Goal: Complete application form: Complete application form

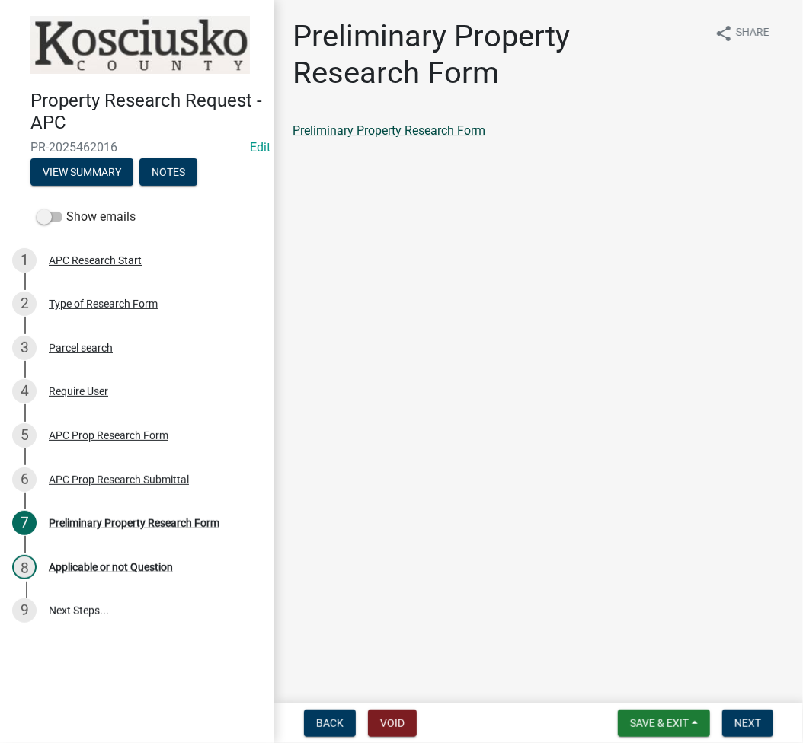
click at [430, 133] on link "Preliminary Property Research Form" at bounding box center [388, 130] width 193 height 14
click at [762, 728] on button "Next" at bounding box center [747, 723] width 51 height 27
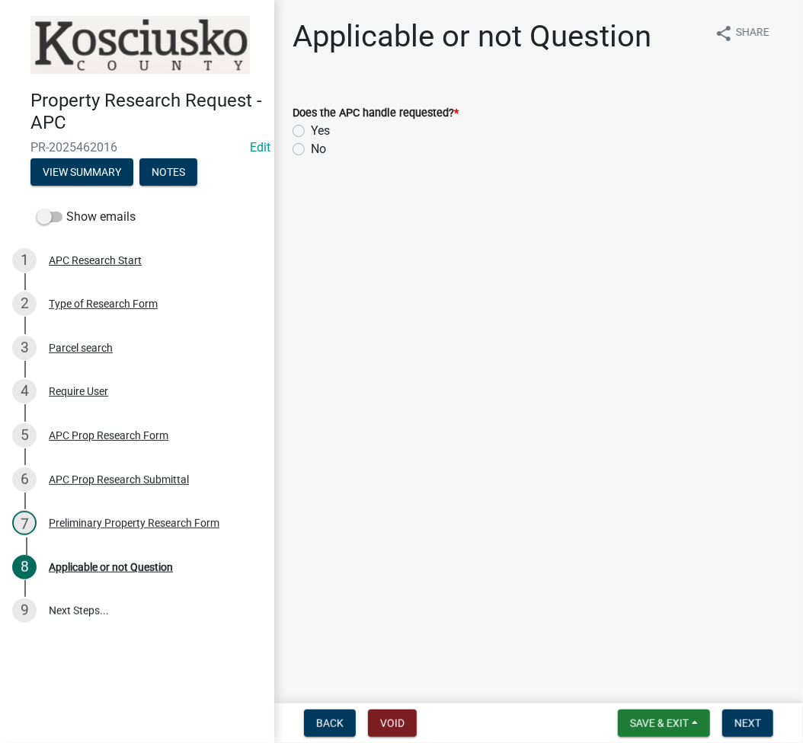
click at [311, 133] on label "Yes" at bounding box center [320, 131] width 19 height 18
click at [311, 132] on input "Yes" at bounding box center [316, 127] width 10 height 10
radio input "true"
click at [750, 720] on span "Next" at bounding box center [747, 723] width 27 height 12
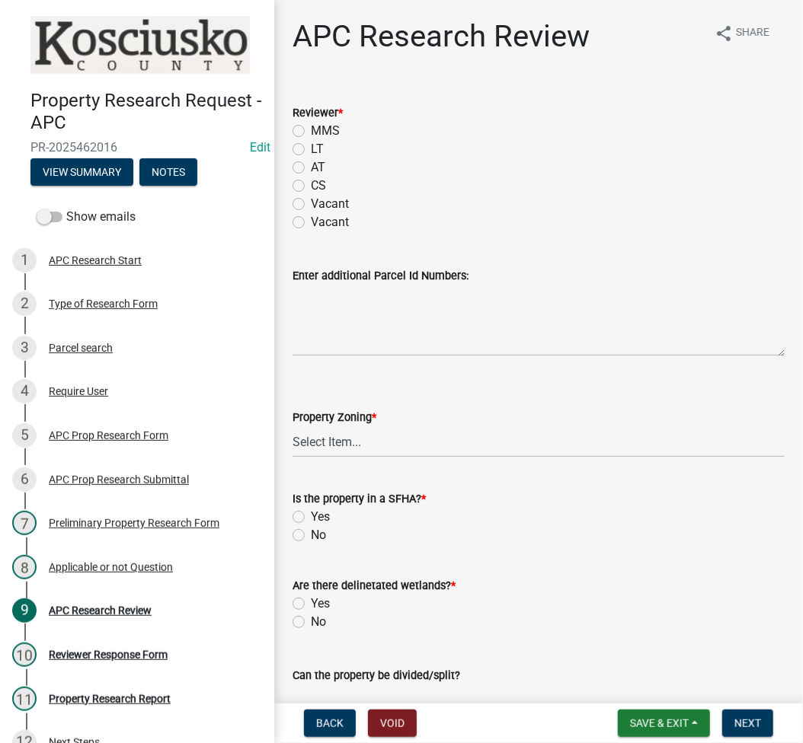
click at [311, 148] on label "LT" at bounding box center [317, 149] width 13 height 18
click at [311, 148] on input "LT" at bounding box center [316, 145] width 10 height 10
radio input "true"
click at [337, 436] on select "Select Item... Agricultural Agricultural 2 Residential Commercial Industrial 1 …" at bounding box center [538, 442] width 492 height 31
click at [292, 427] on select "Select Item... Agricultural Agricultural 2 Residential Commercial Industrial 1 …" at bounding box center [538, 442] width 492 height 31
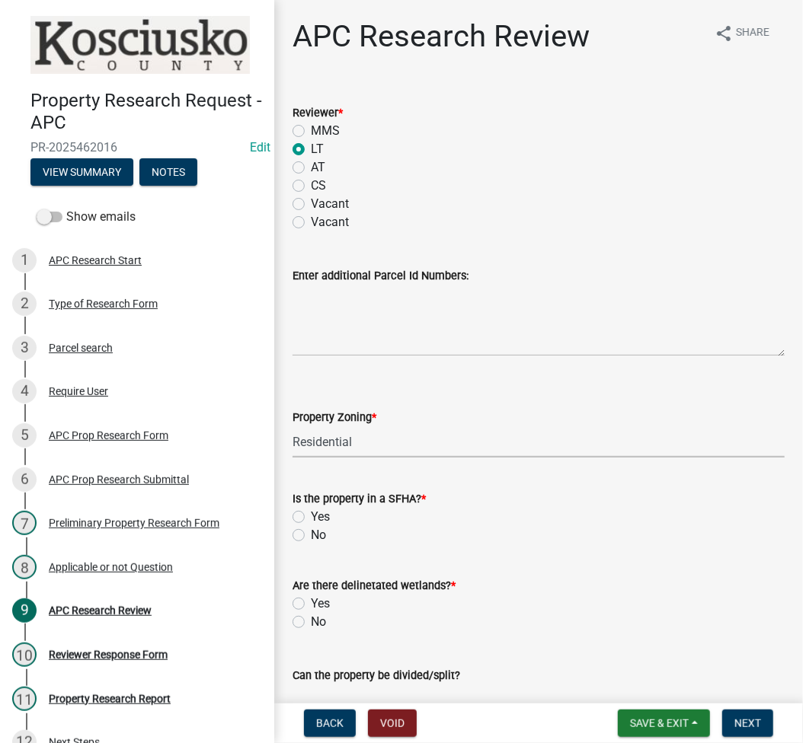
select select "9242d18e-eca7-4b94-8788-f0fc7e6b99dc"
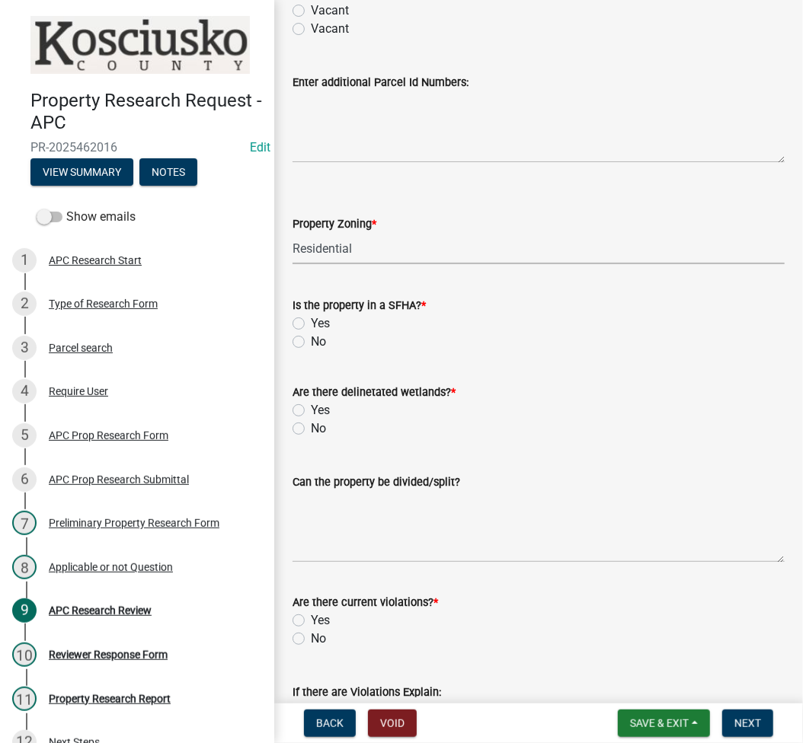
scroll to position [203, 0]
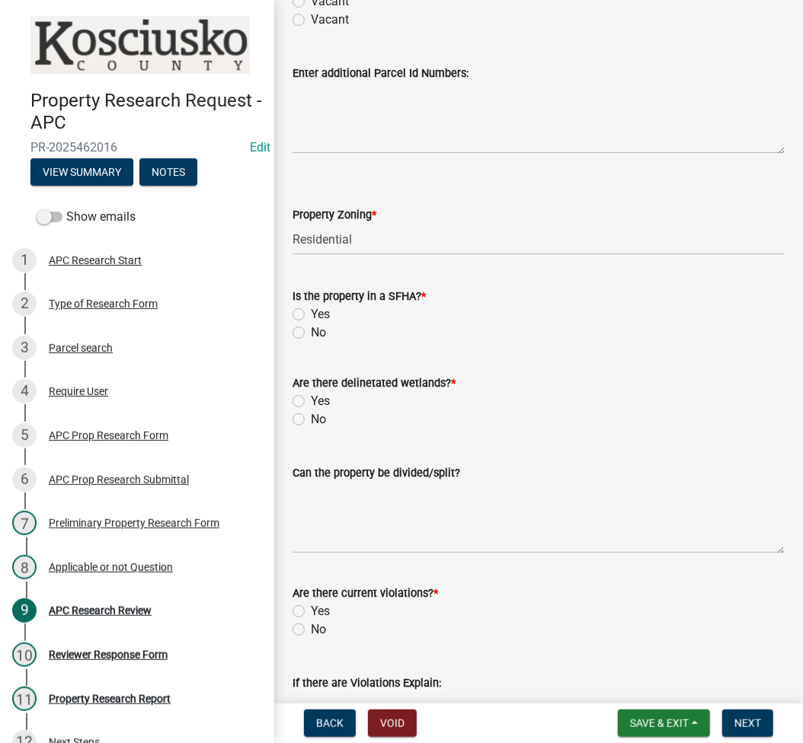
click at [311, 331] on label "No" at bounding box center [318, 333] width 15 height 18
click at [311, 331] on input "No" at bounding box center [316, 329] width 10 height 10
radio input "true"
click at [311, 420] on label "No" at bounding box center [318, 420] width 15 height 18
click at [311, 420] on input "No" at bounding box center [316, 416] width 10 height 10
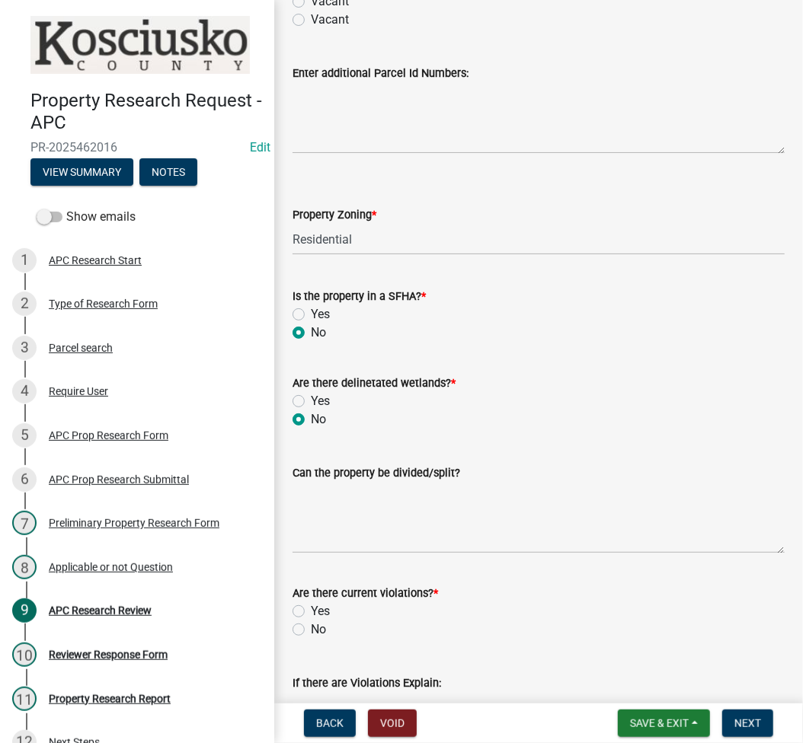
radio input "true"
click at [384, 515] on textarea "Can the property be divided/split?" at bounding box center [538, 518] width 492 height 72
type textarea "no"
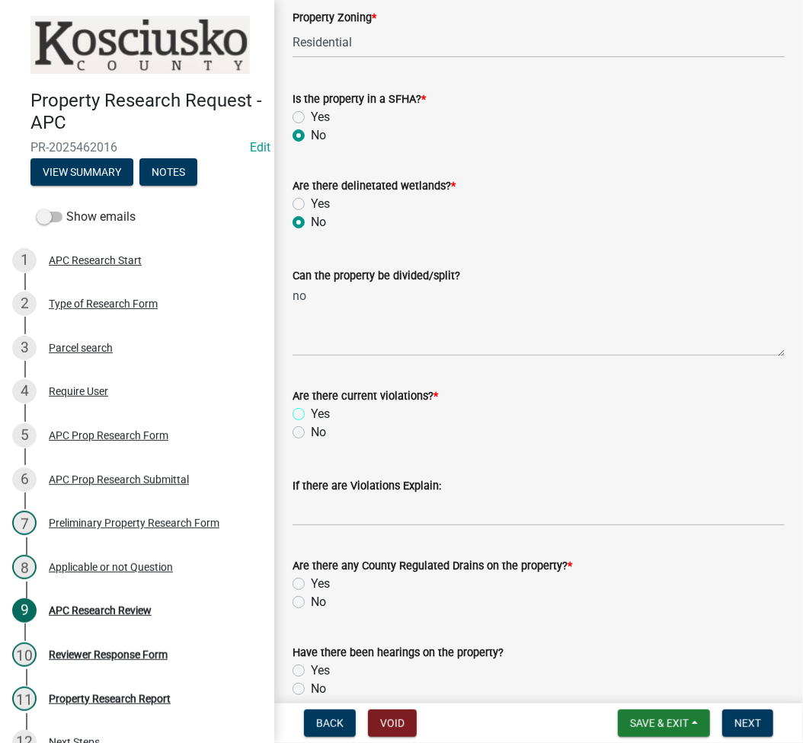
scroll to position [406, 0]
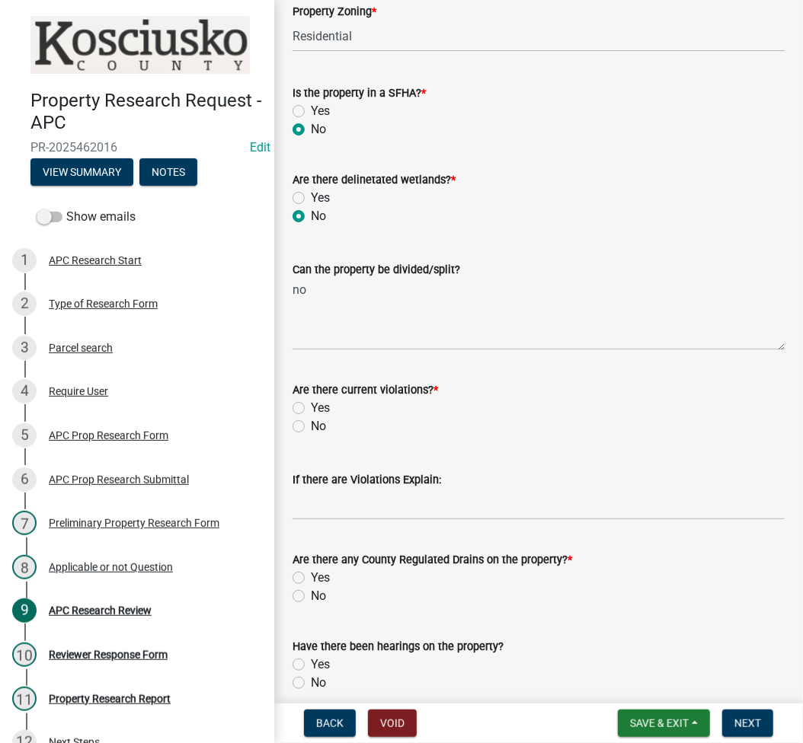
click at [311, 423] on label "No" at bounding box center [318, 426] width 15 height 18
click at [311, 423] on input "No" at bounding box center [316, 422] width 10 height 10
radio input "true"
click at [311, 599] on label "No" at bounding box center [318, 596] width 15 height 18
click at [311, 597] on input "No" at bounding box center [316, 592] width 10 height 10
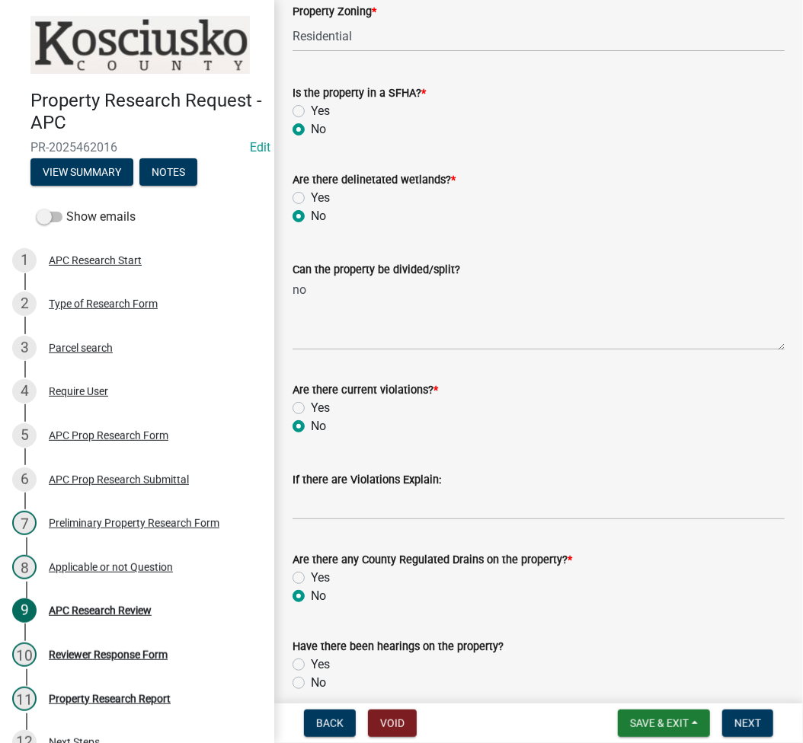
radio input "true"
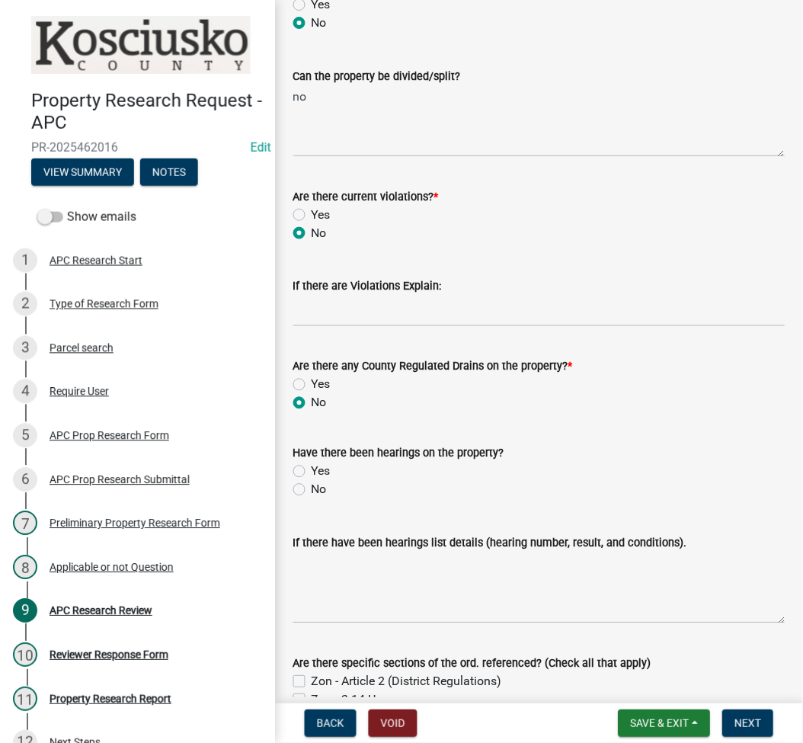
scroll to position [609, 0]
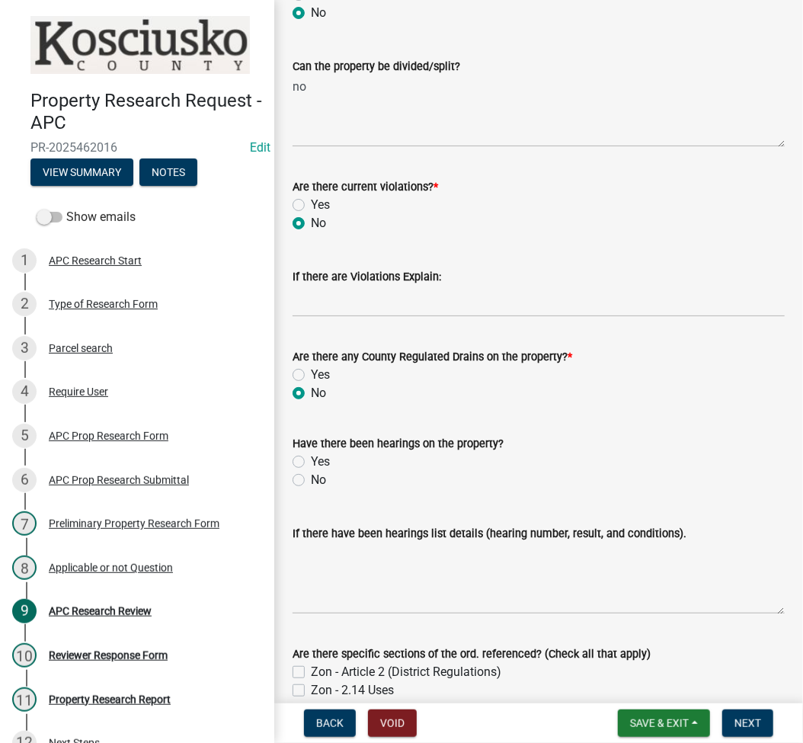
click at [311, 463] on label "Yes" at bounding box center [320, 461] width 19 height 18
click at [311, 462] on input "Yes" at bounding box center [316, 457] width 10 height 10
radio input "true"
click at [315, 551] on textarea "If there have been hearings list details (hearing number, result, and condition…" at bounding box center [538, 578] width 492 height 72
paste textarea "16008 V"
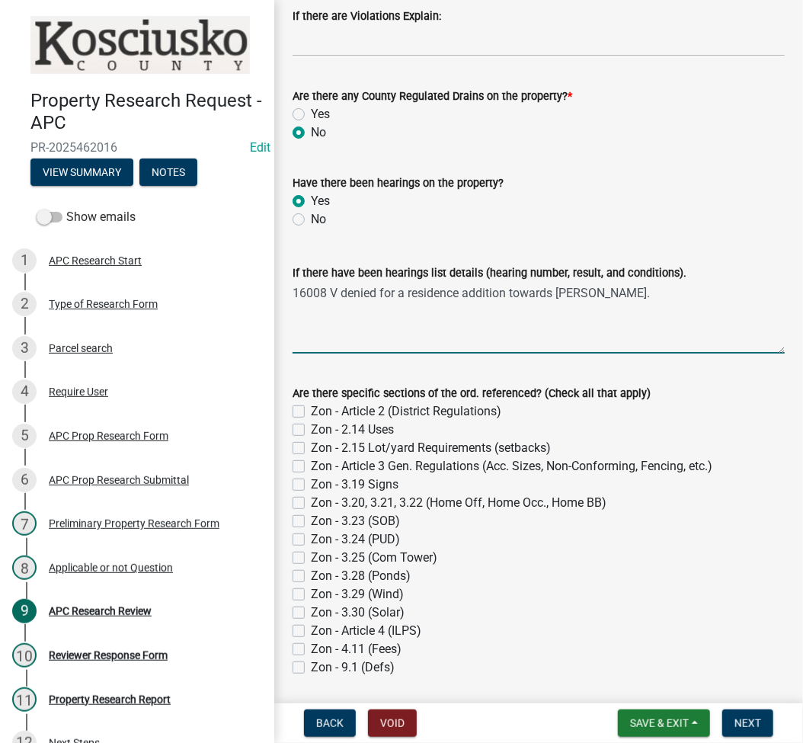
scroll to position [1015, 0]
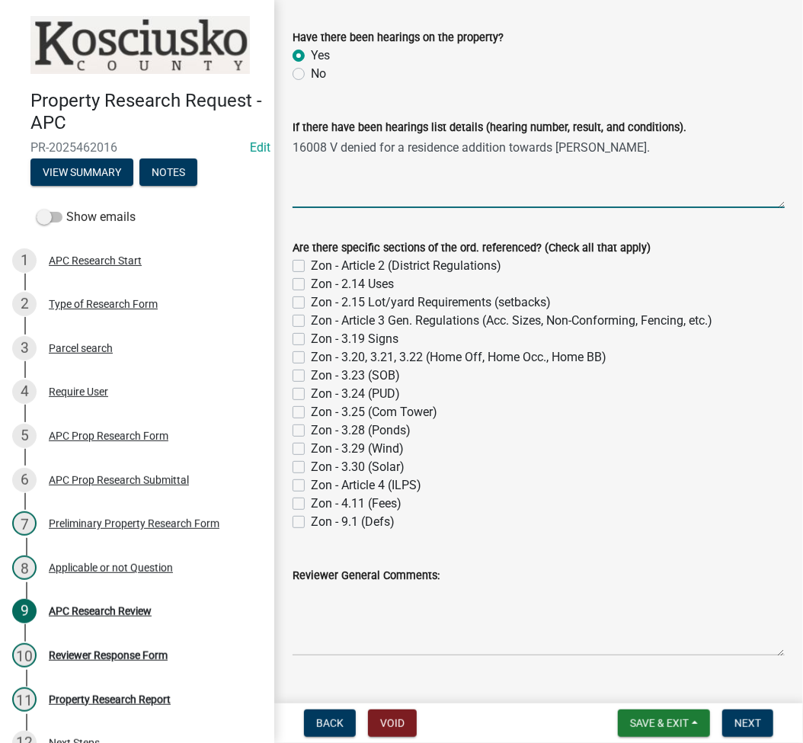
type textarea "16008 V denied for a residence addition towards Barbee Rd."
click at [302, 293] on div "Zon - 2.15 Lot/yard Requirements (setbacks)" at bounding box center [538, 302] width 492 height 18
click at [311, 301] on label "Zon - 2.15 Lot/yard Requirements (setbacks)" at bounding box center [431, 302] width 240 height 18
click at [311, 301] on input "Zon - 2.15 Lot/yard Requirements (setbacks)" at bounding box center [316, 298] width 10 height 10
checkbox input "true"
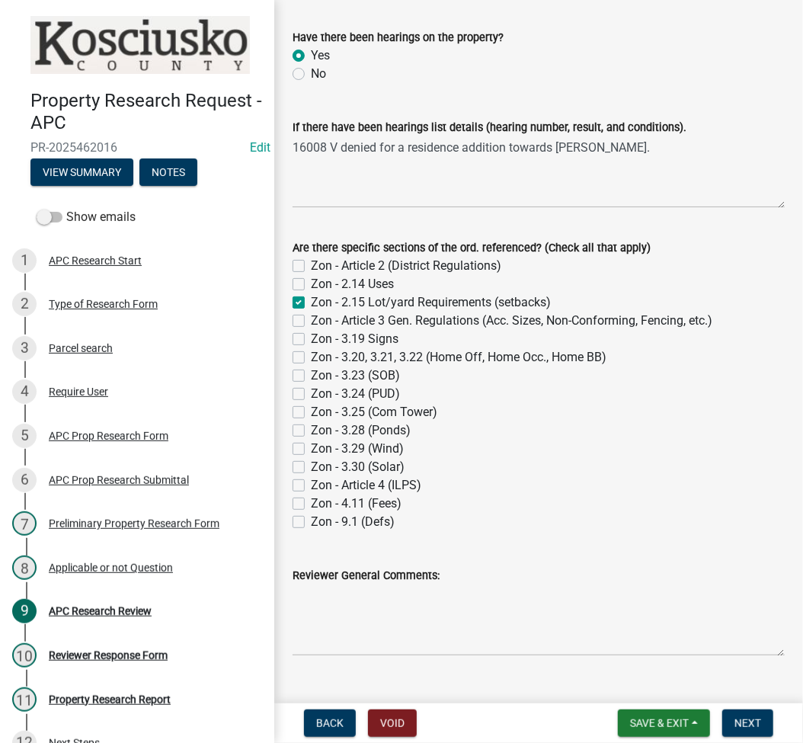
checkbox input "false"
checkbox input "true"
checkbox input "false"
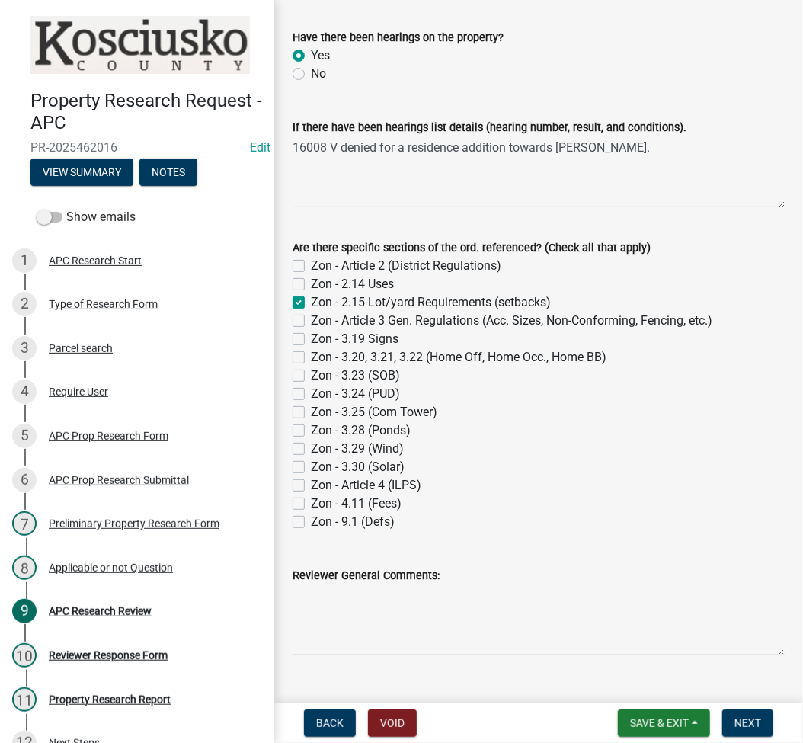
checkbox input "false"
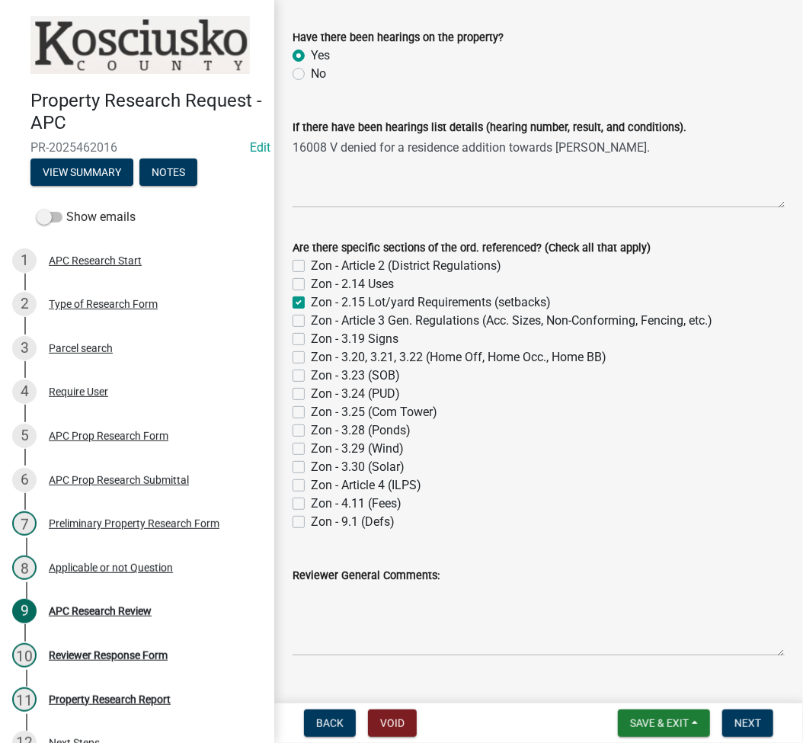
checkbox input "false"
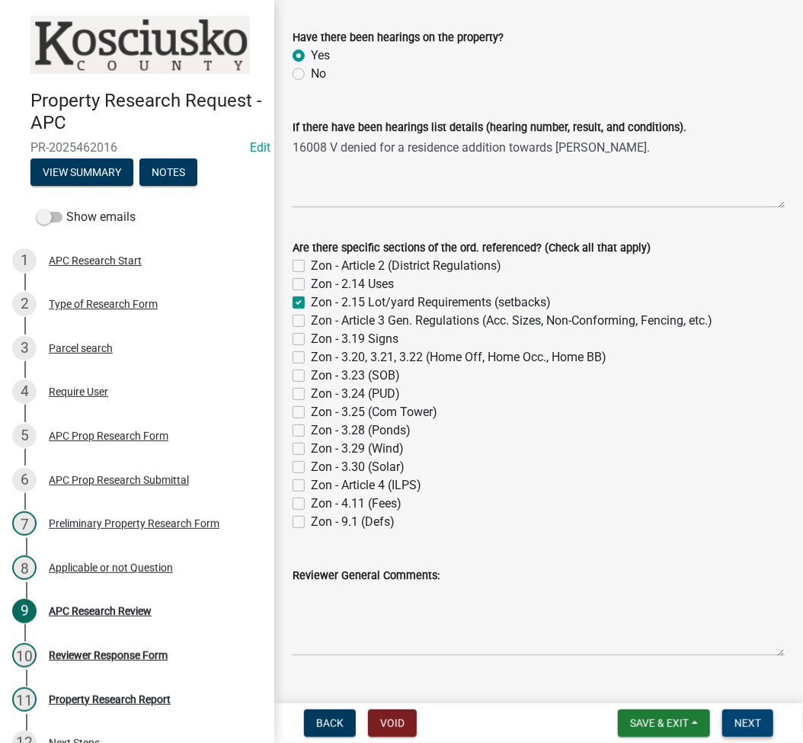
click at [753, 717] on span "Next" at bounding box center [747, 723] width 27 height 12
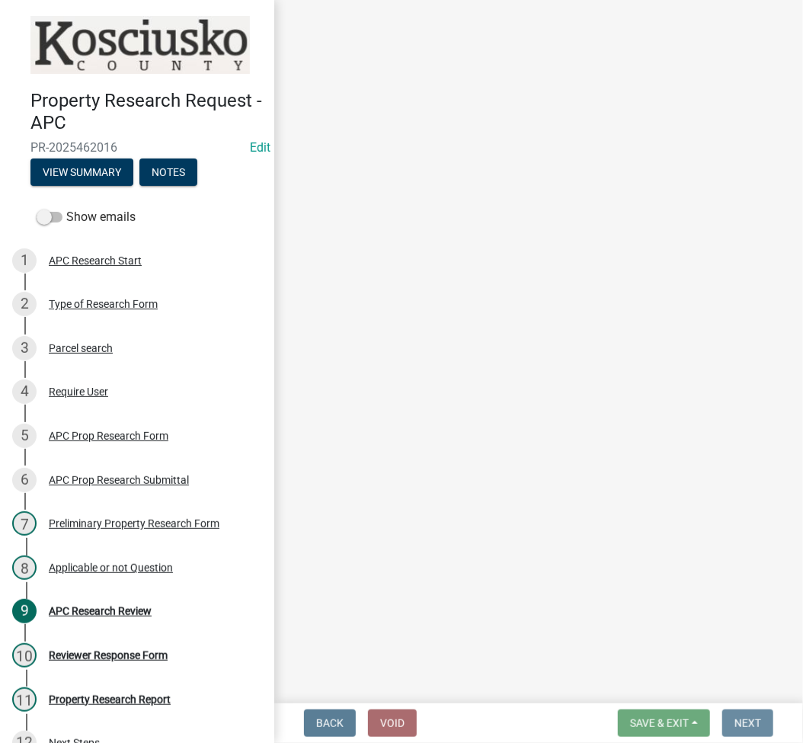
scroll to position [0, 0]
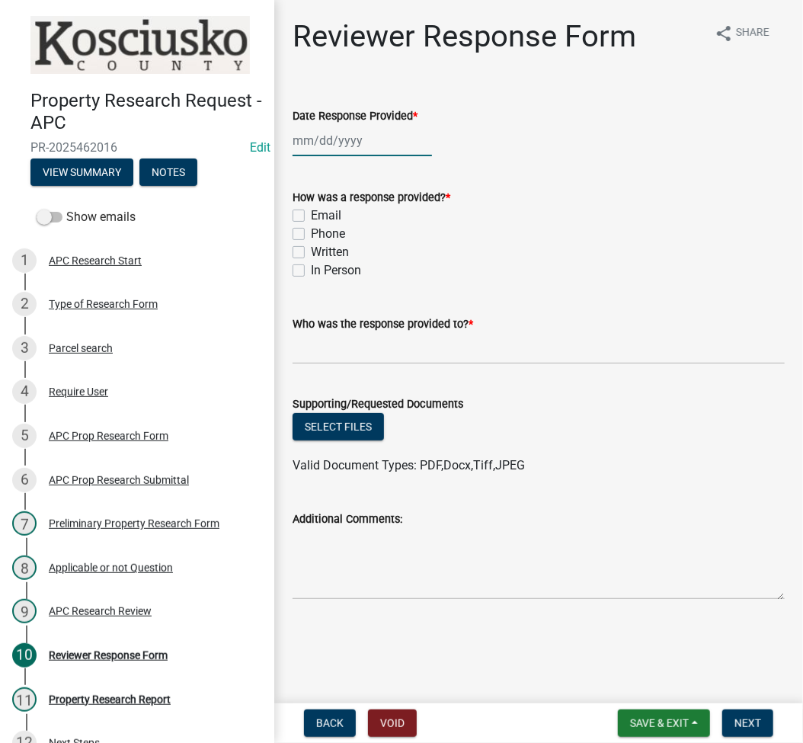
click at [337, 140] on div at bounding box center [361, 140] width 139 height 31
select select "8"
select select "2025"
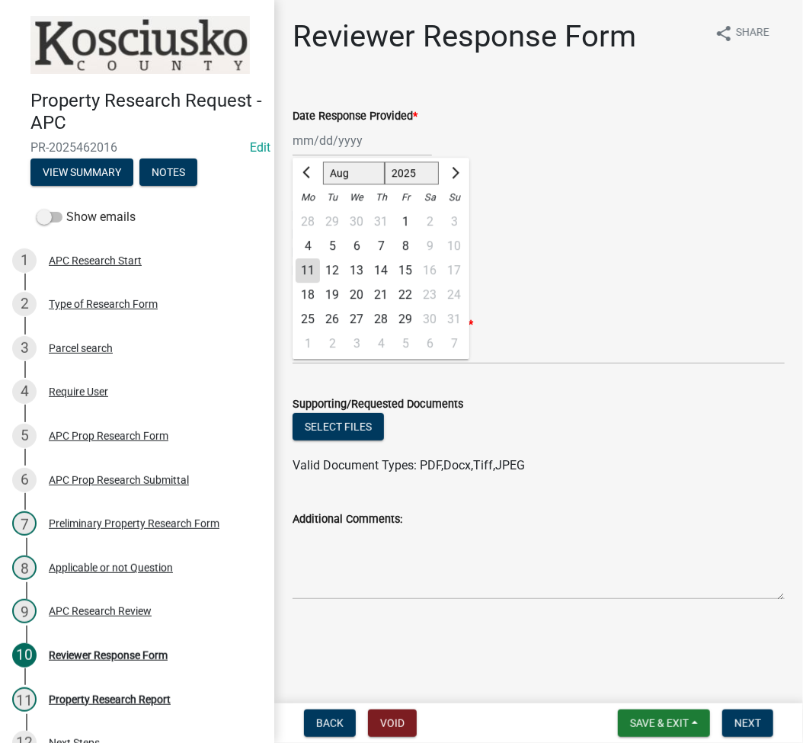
click at [301, 272] on div "11" at bounding box center [308, 270] width 24 height 24
type input "08/11/2025"
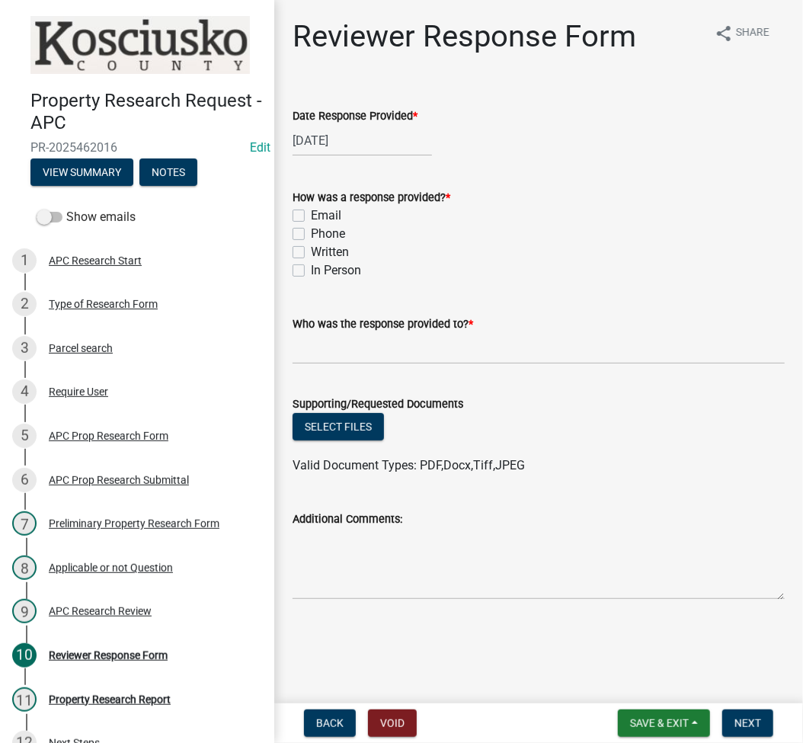
click at [311, 219] on label "Email" at bounding box center [326, 215] width 30 height 18
click at [311, 216] on input "Email" at bounding box center [316, 211] width 10 height 10
checkbox input "true"
checkbox input "false"
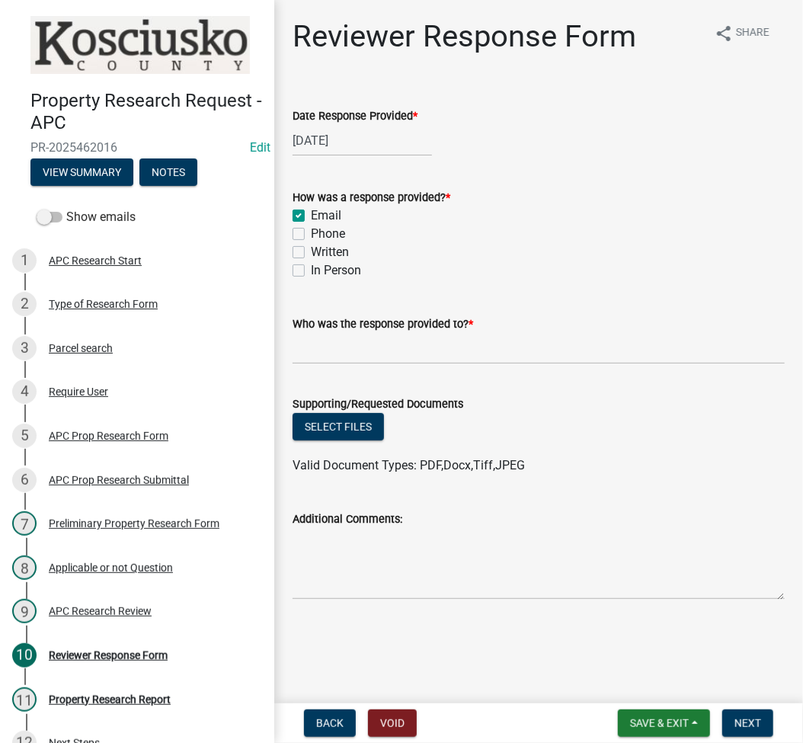
checkbox input "false"
click at [315, 347] on input "Who was the response provided to? *" at bounding box center [538, 348] width 492 height 31
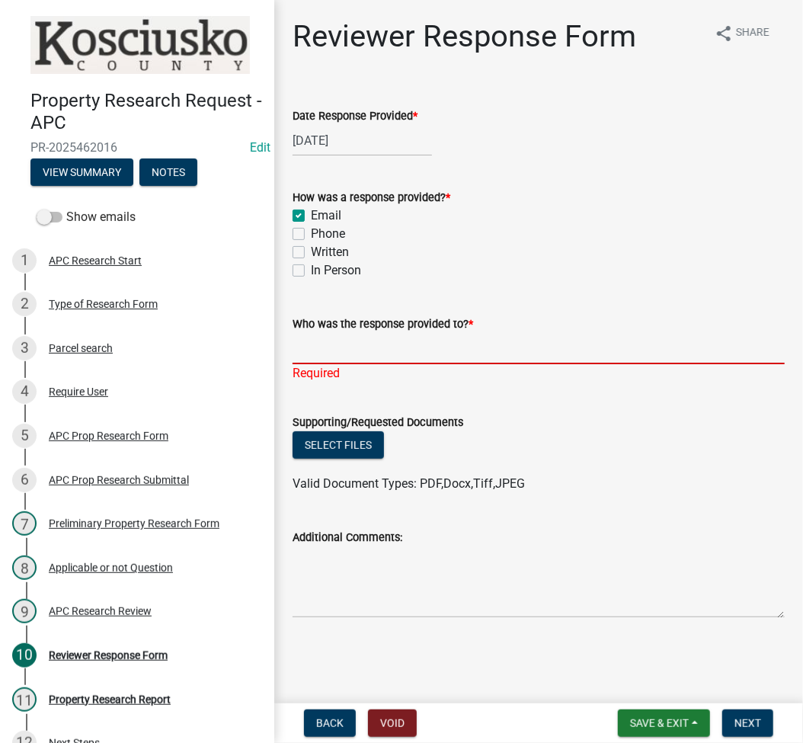
click at [344, 345] on input "Who was the response provided to? *" at bounding box center [538, 348] width 492 height 31
type input "Stacie Schlichtenmyer"
click at [337, 455] on wm-upload "Select files Valid Document Types: PDF,Docx,Tiff,JPEG" at bounding box center [538, 462] width 492 height 62
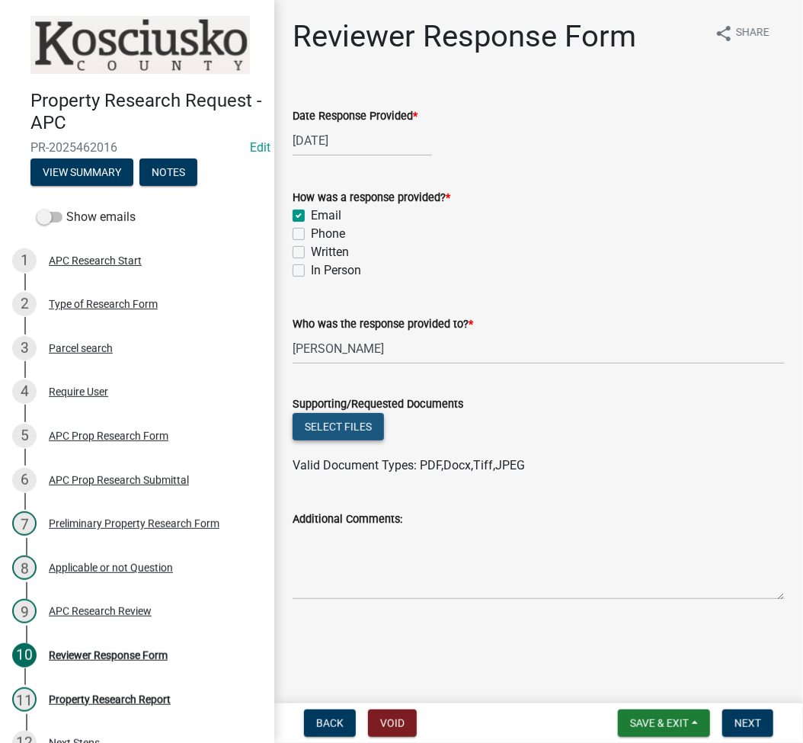
click at [335, 427] on button "Select files" at bounding box center [337, 426] width 91 height 27
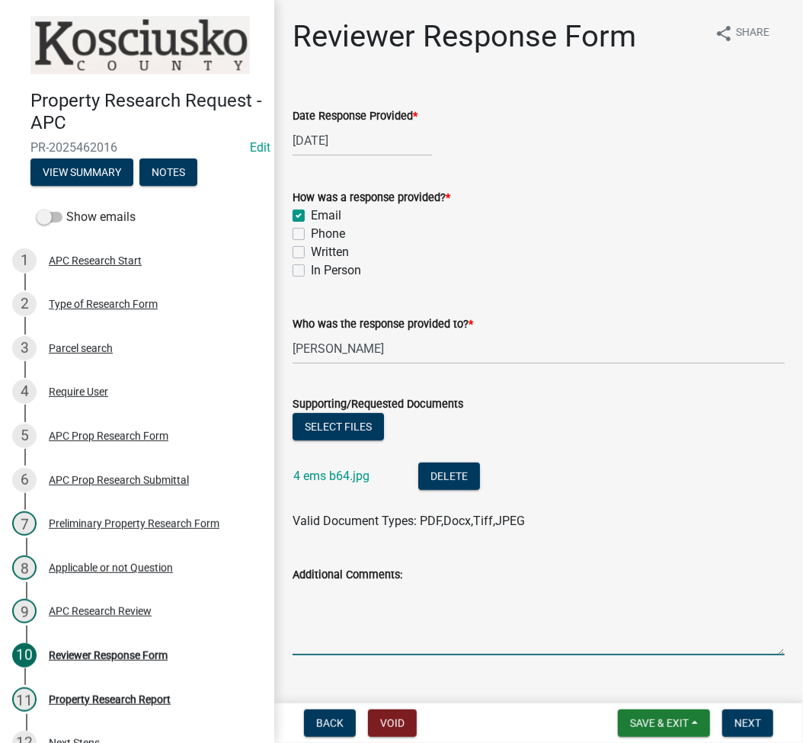
click at [398, 628] on textarea "Additional Comments:" at bounding box center [538, 619] width 492 height 72
click at [634, 605] on textarea "There is no record of an easement in our office for this tract." at bounding box center [538, 619] width 492 height 72
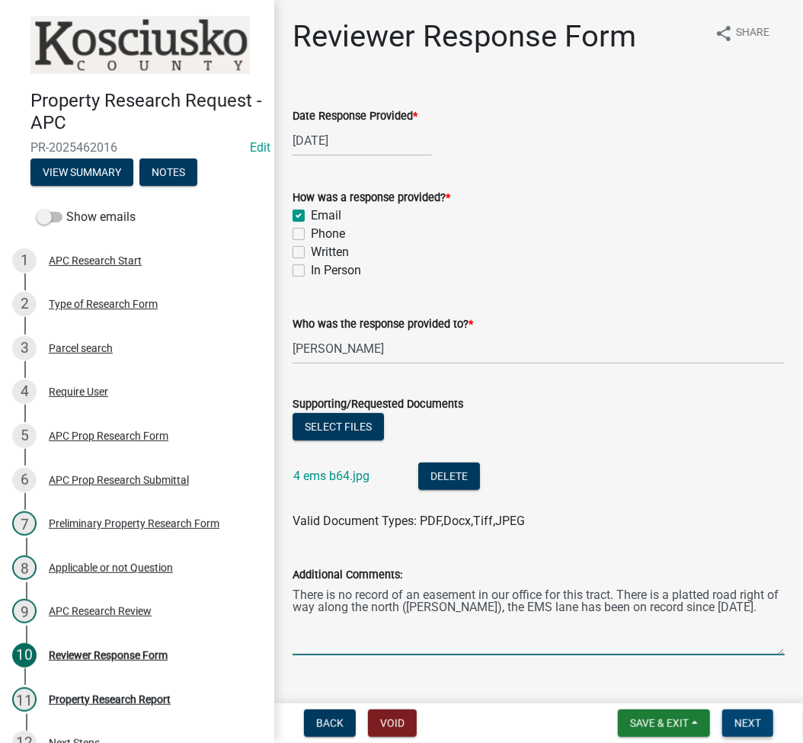
type textarea "There is no record of an easement in our office for this tract. There is a plat…"
click at [747, 720] on span "Next" at bounding box center [747, 723] width 27 height 12
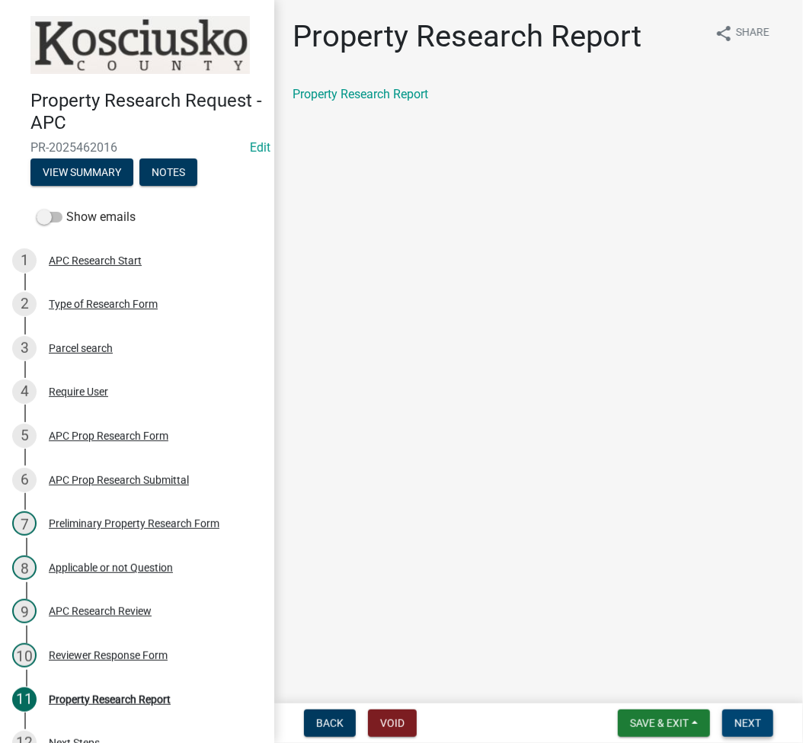
click at [750, 719] on span "Next" at bounding box center [747, 723] width 27 height 12
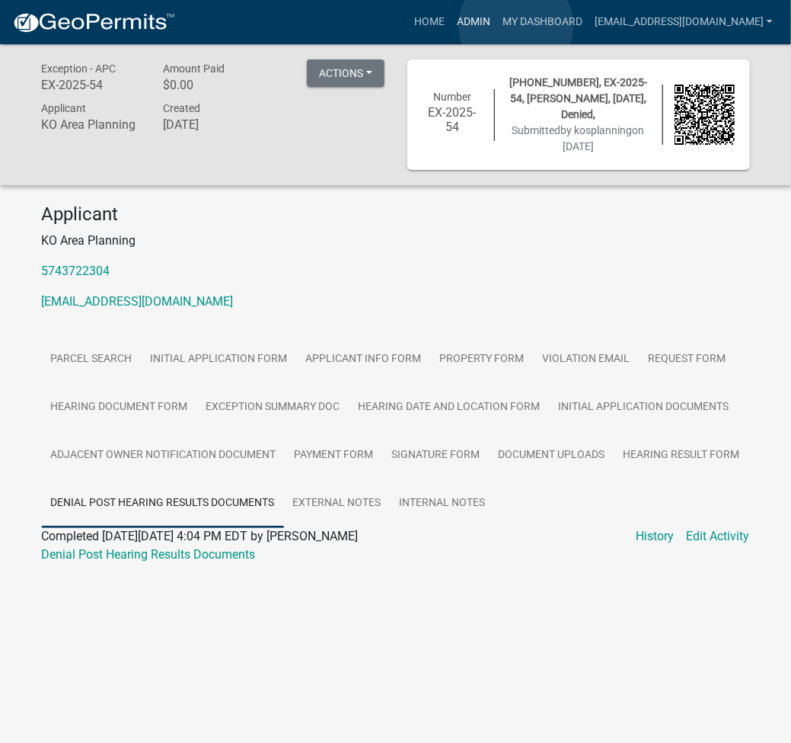
click at [497, 26] on link "Admin" at bounding box center [474, 22] width 46 height 29
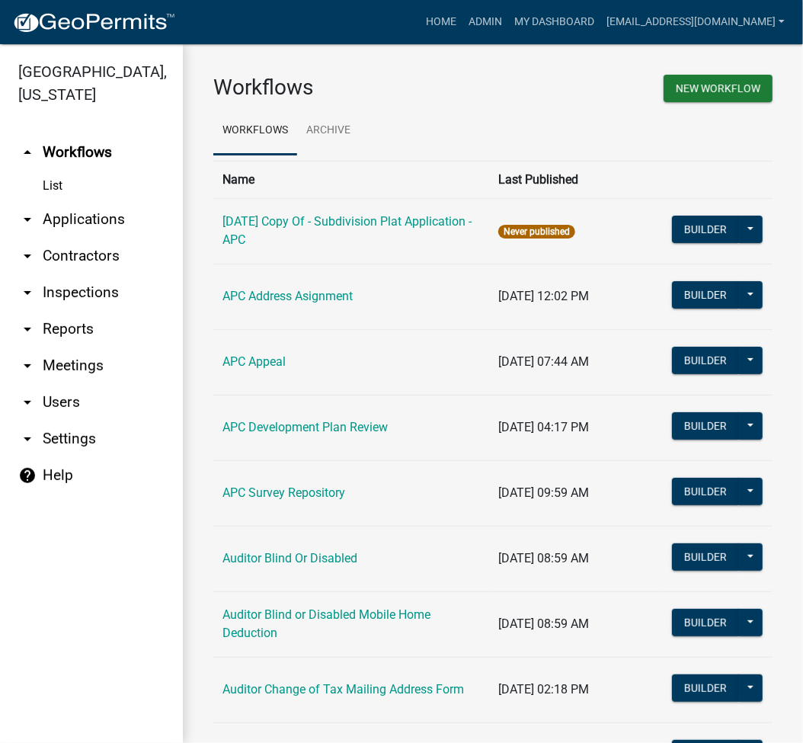
click at [80, 223] on link "arrow_drop_down Applications" at bounding box center [91, 219] width 183 height 37
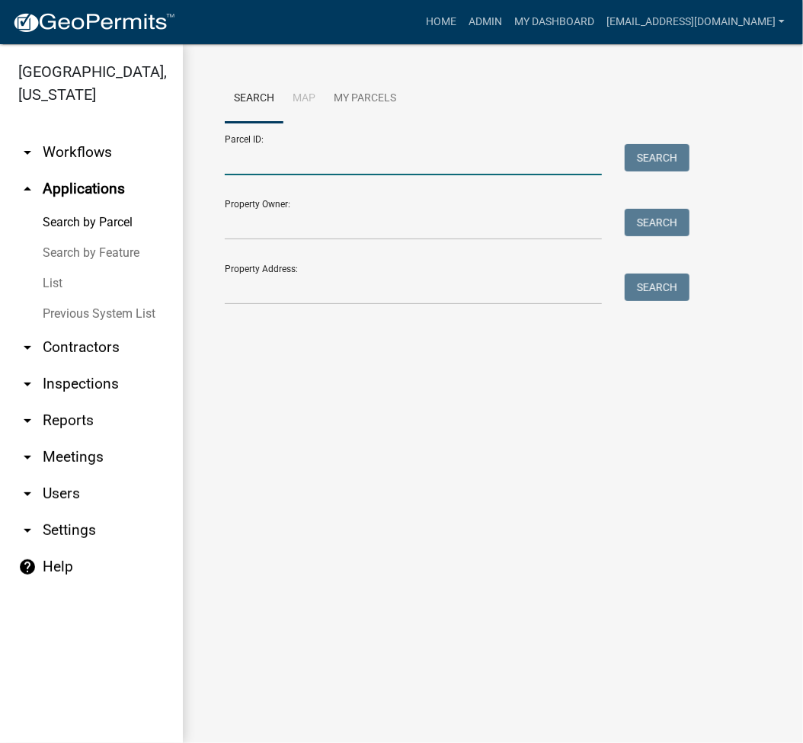
click at [261, 153] on input "Parcel ID:" at bounding box center [413, 159] width 377 height 31
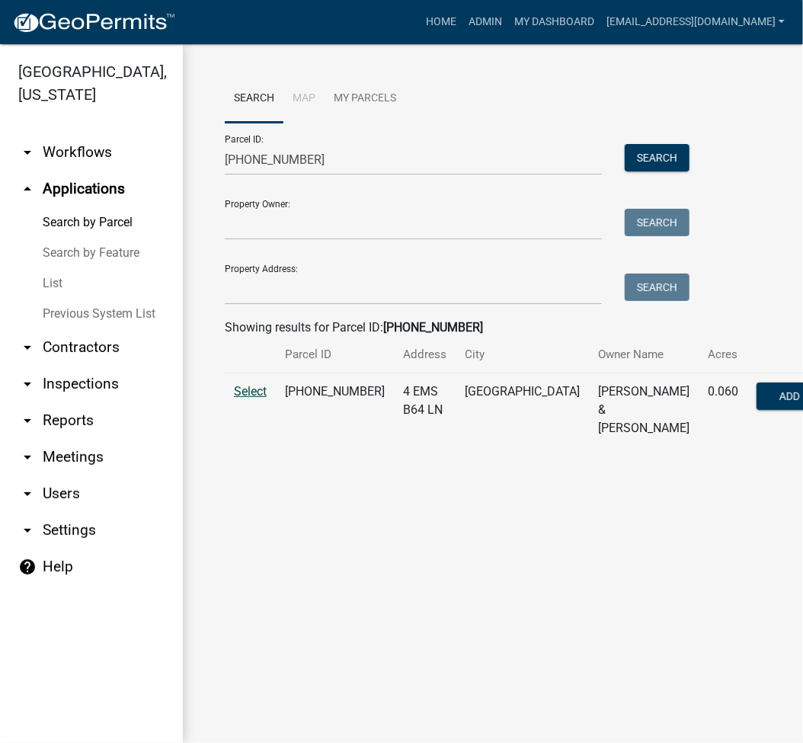
click at [238, 393] on span "Select" at bounding box center [250, 391] width 33 height 14
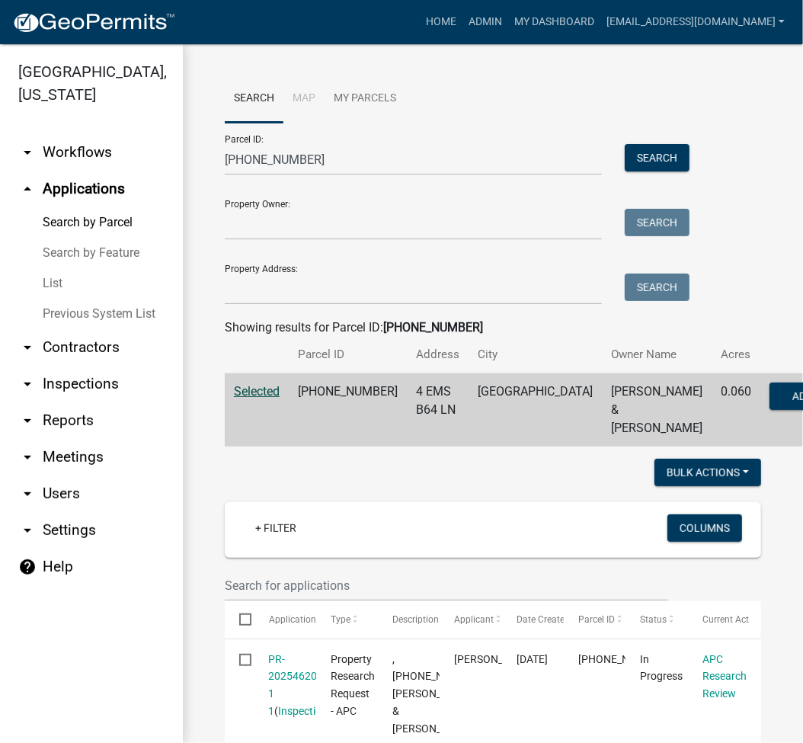
scroll to position [468, 0]
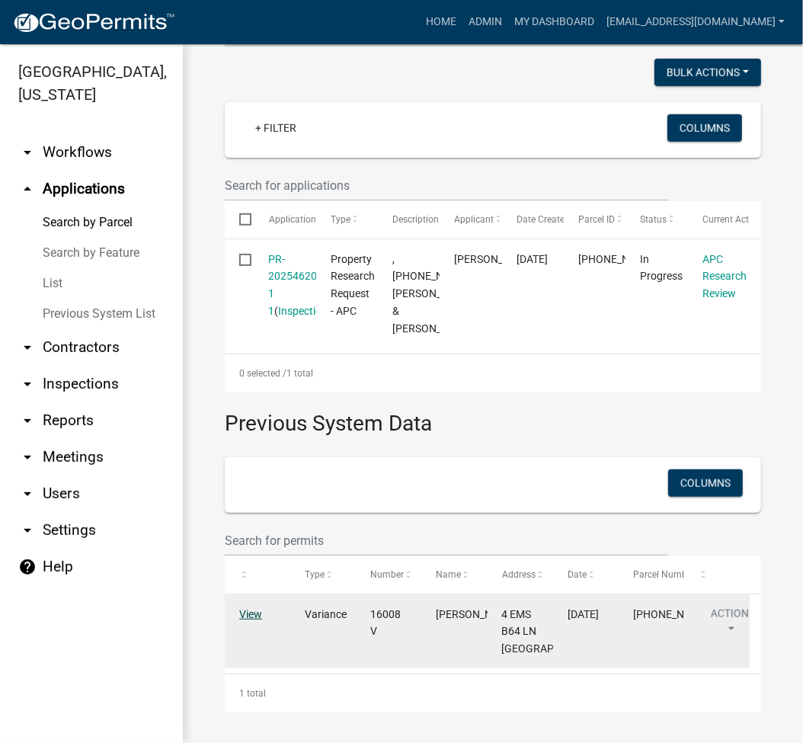
click at [241, 610] on link "View" at bounding box center [250, 614] width 23 height 12
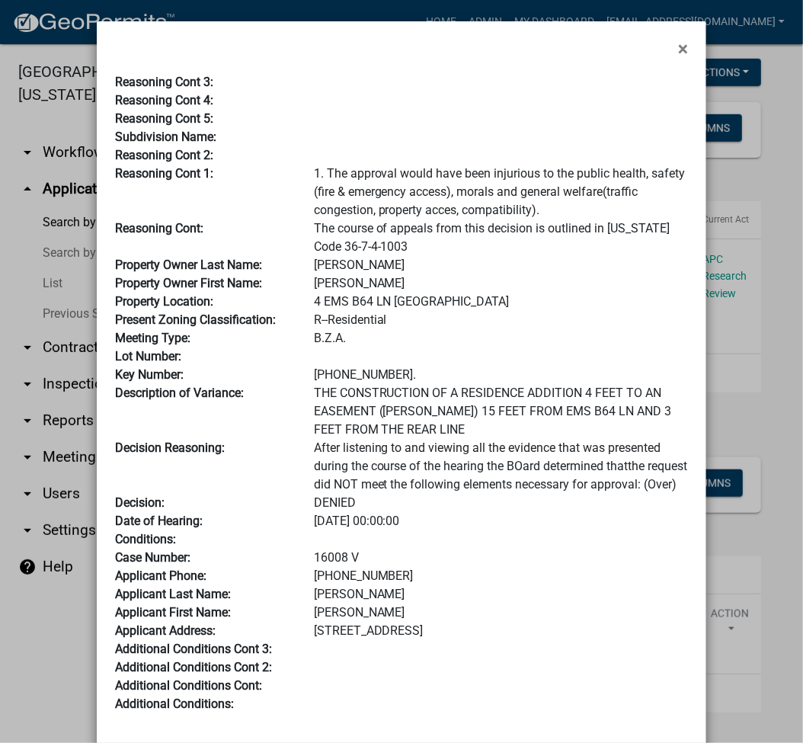
drag, startPoint x: 352, startPoint y: 574, endPoint x: 291, endPoint y: 570, distance: 61.1
click at [291, 567] on div "Case Number: 16008 V" at bounding box center [402, 557] width 596 height 18
copy div "16008 V"
click at [679, 54] on span "×" at bounding box center [683, 48] width 10 height 21
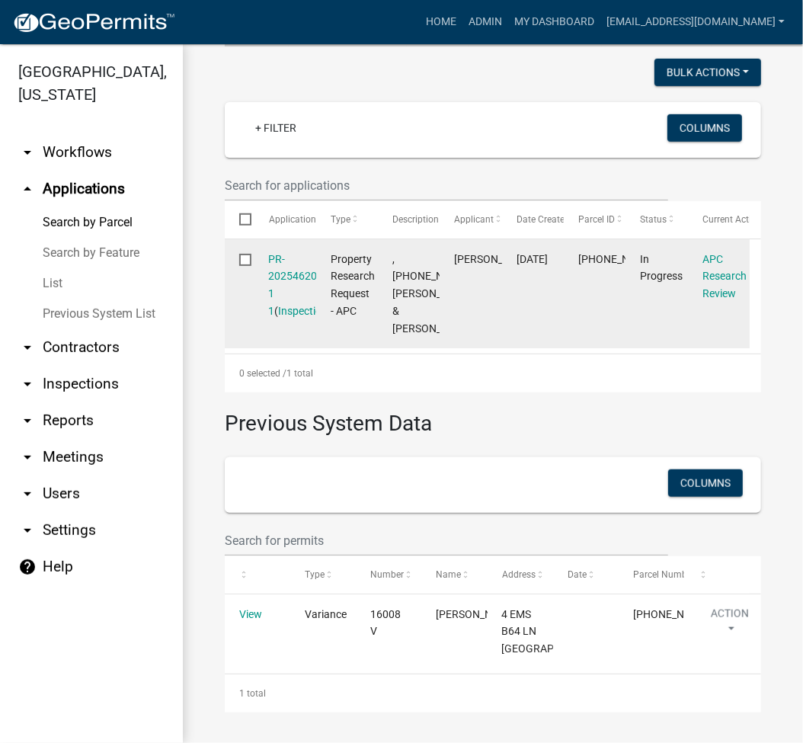
scroll to position [0, 0]
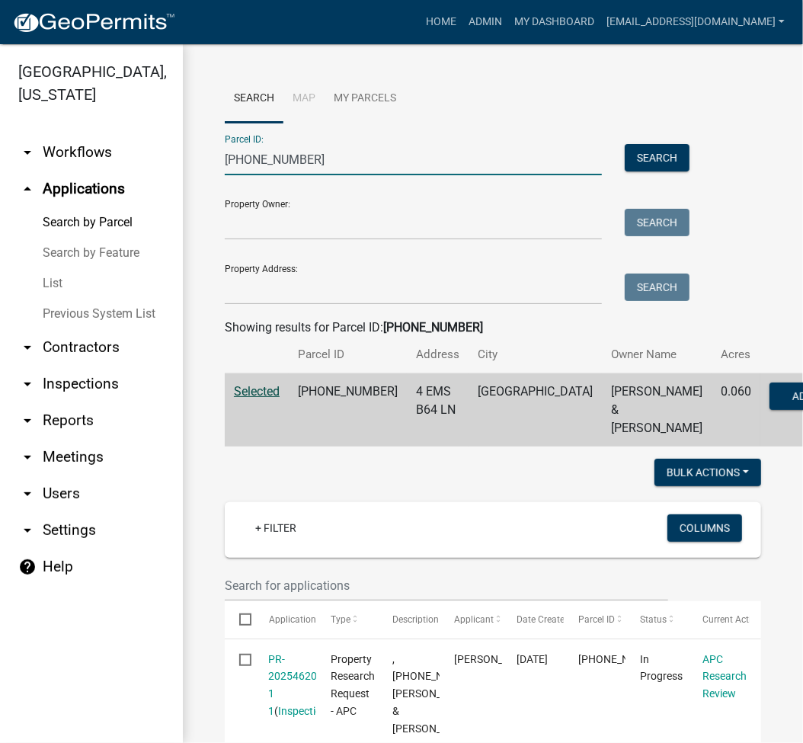
drag, startPoint x: 227, startPoint y: 171, endPoint x: 191, endPoint y: 173, distance: 35.9
click at [193, 174] on div "Search Map My Parcels Parcel ID: 005-109-205 Search Property Owner: Search Prop…" at bounding box center [493, 593] width 620 height 1098
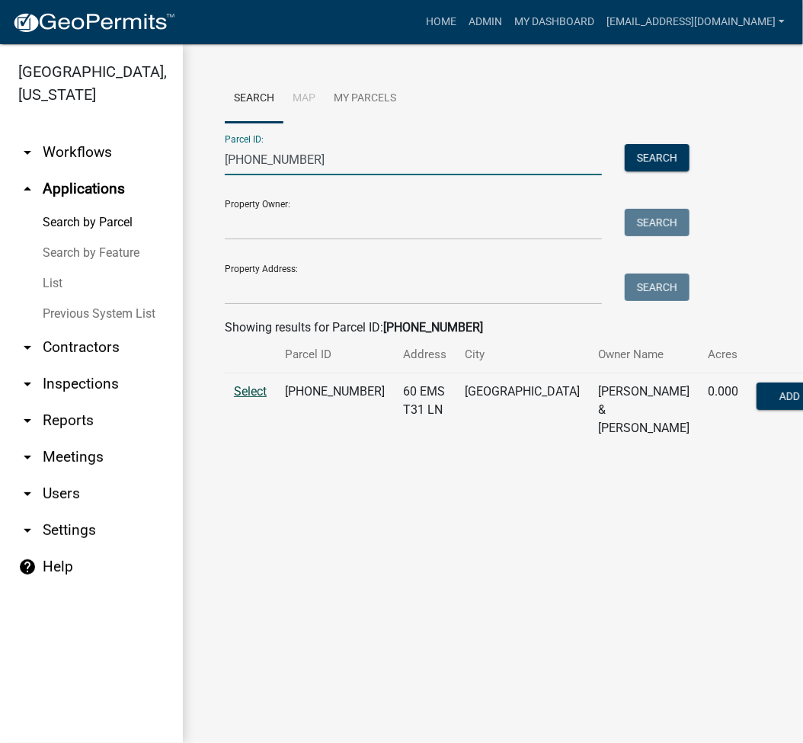
type input "029-046-089"
click at [254, 395] on span "Select" at bounding box center [250, 391] width 33 height 14
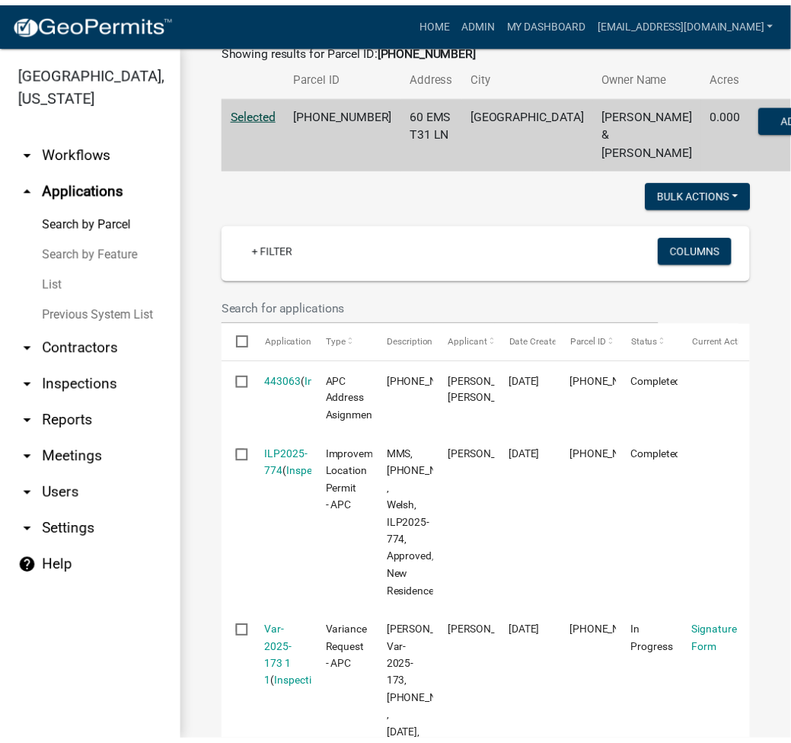
scroll to position [203, 0]
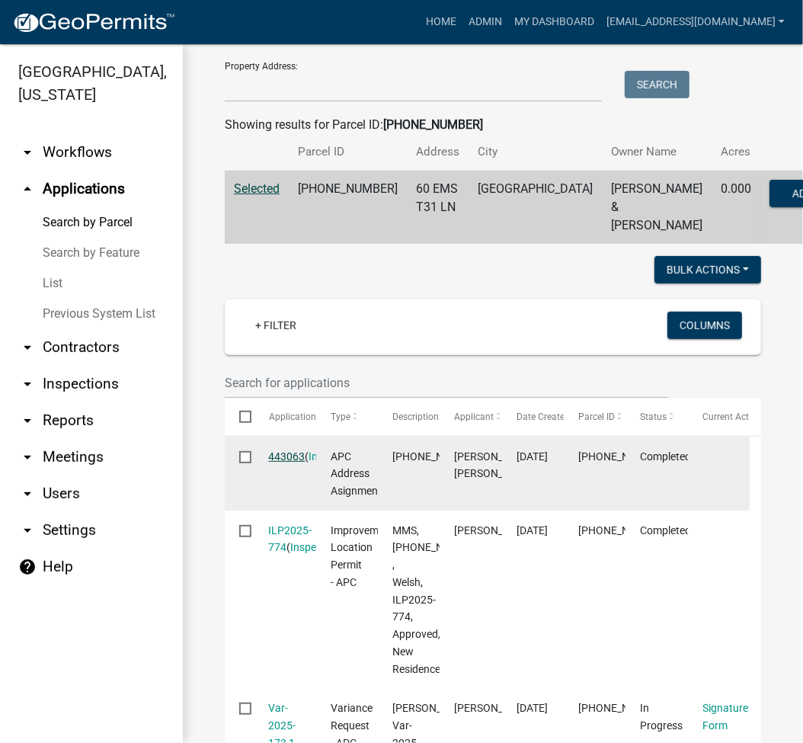
click at [302, 462] on link "443063" at bounding box center [287, 456] width 37 height 12
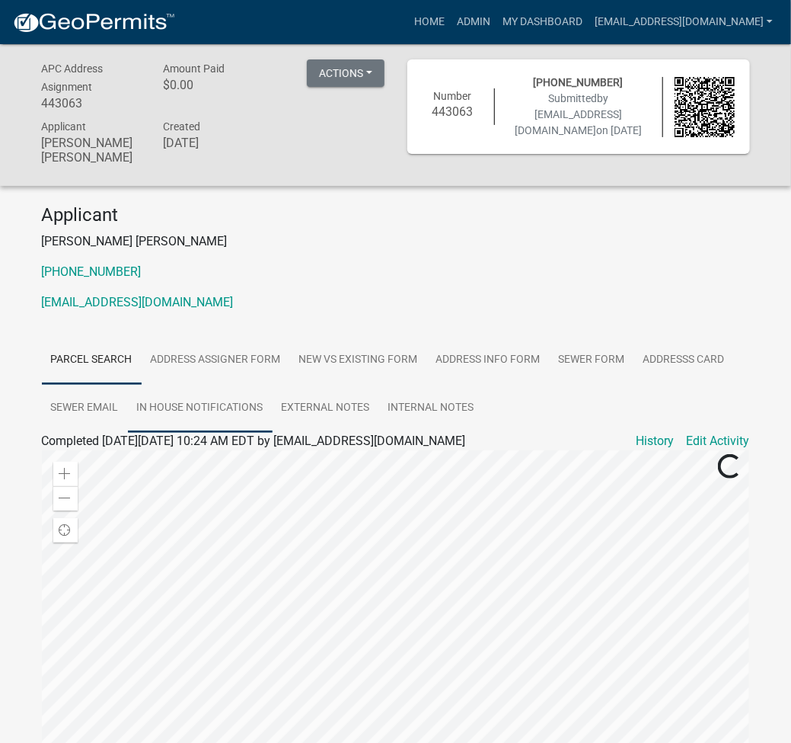
click at [211, 387] on link "In house Notifications" at bounding box center [200, 408] width 145 height 49
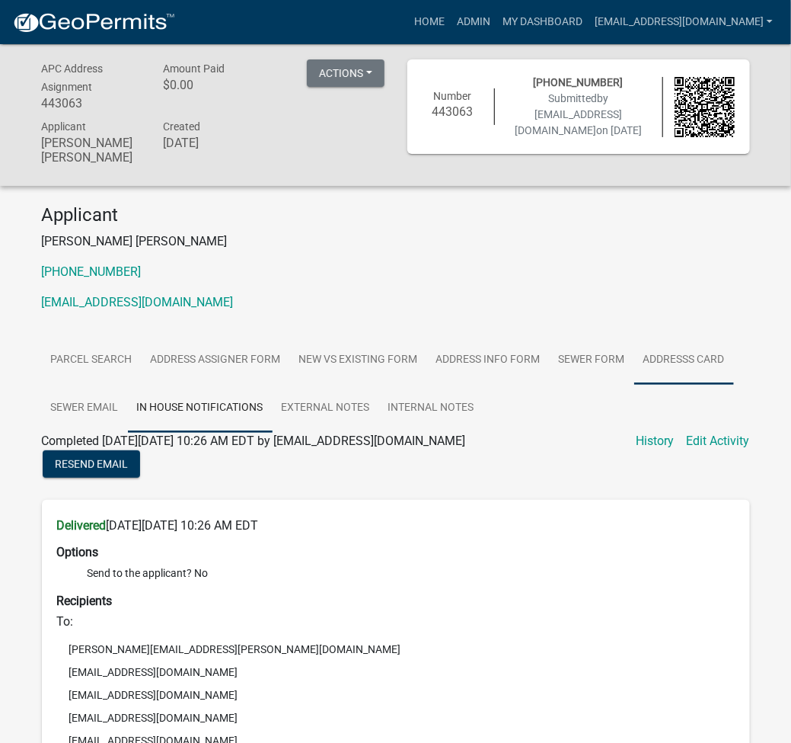
click at [683, 360] on link "Addresss Card" at bounding box center [684, 360] width 100 height 49
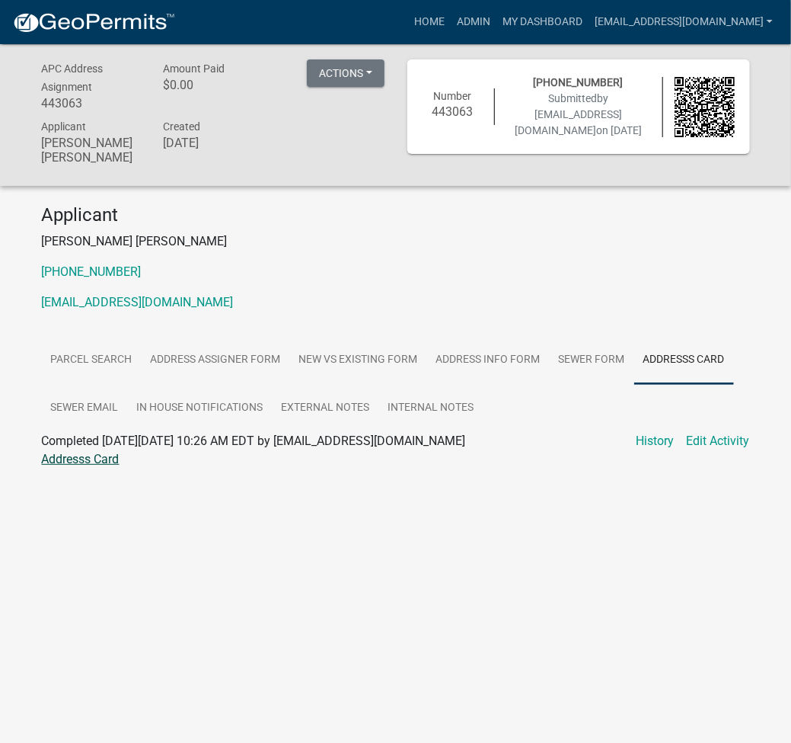
click at [87, 452] on link "Addresss Card" at bounding box center [81, 459] width 78 height 14
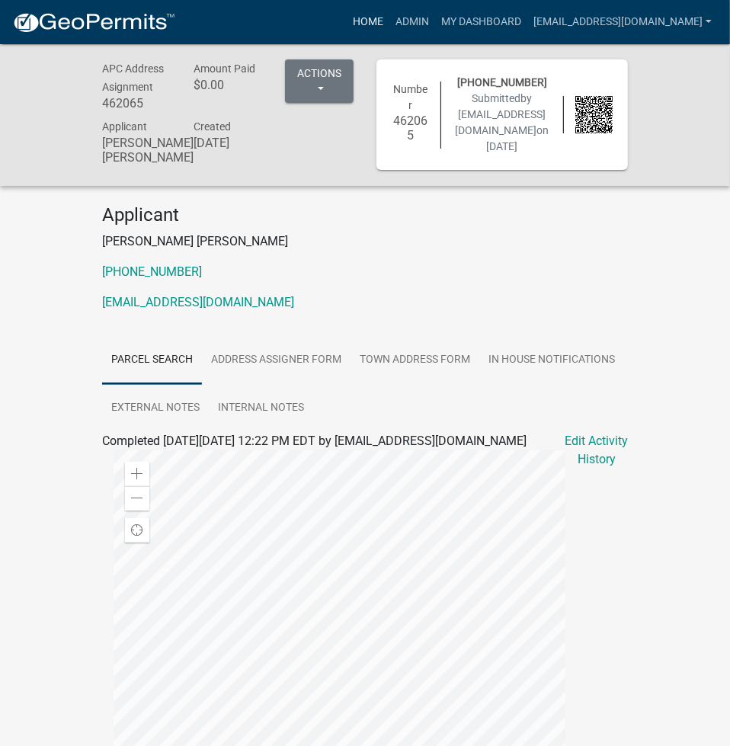
click at [389, 27] on link "Home" at bounding box center [368, 22] width 43 height 29
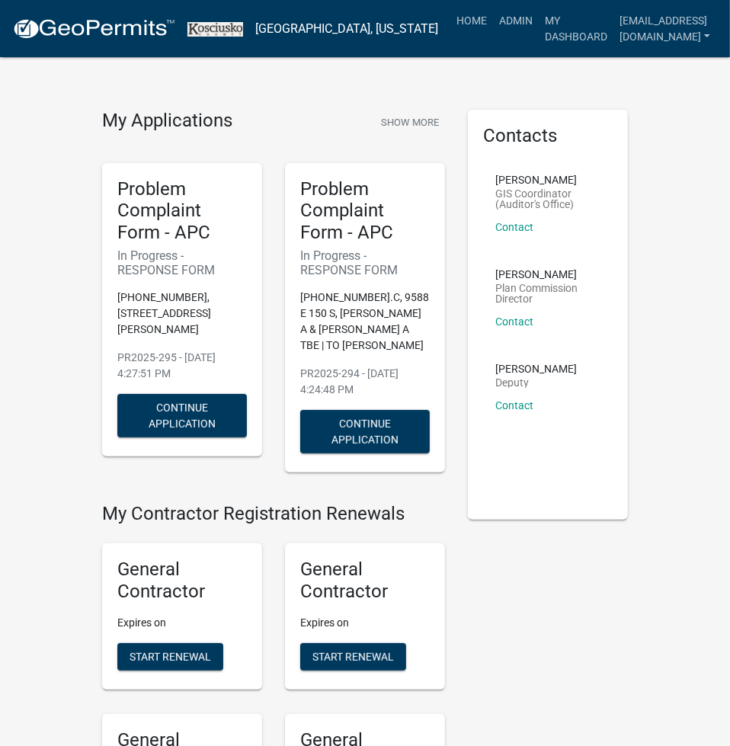
scroll to position [4421, 0]
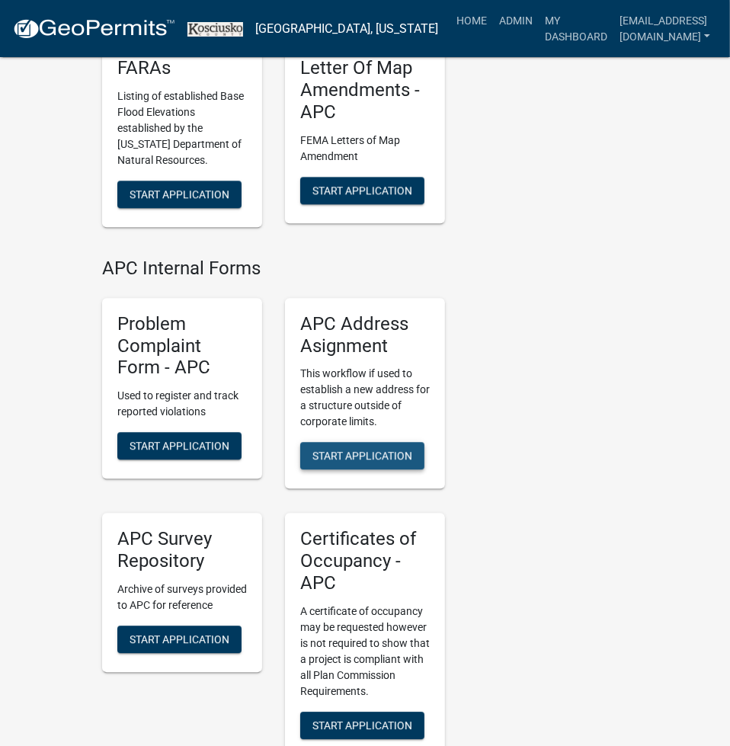
click at [342, 449] on span "Start Application" at bounding box center [362, 455] width 100 height 12
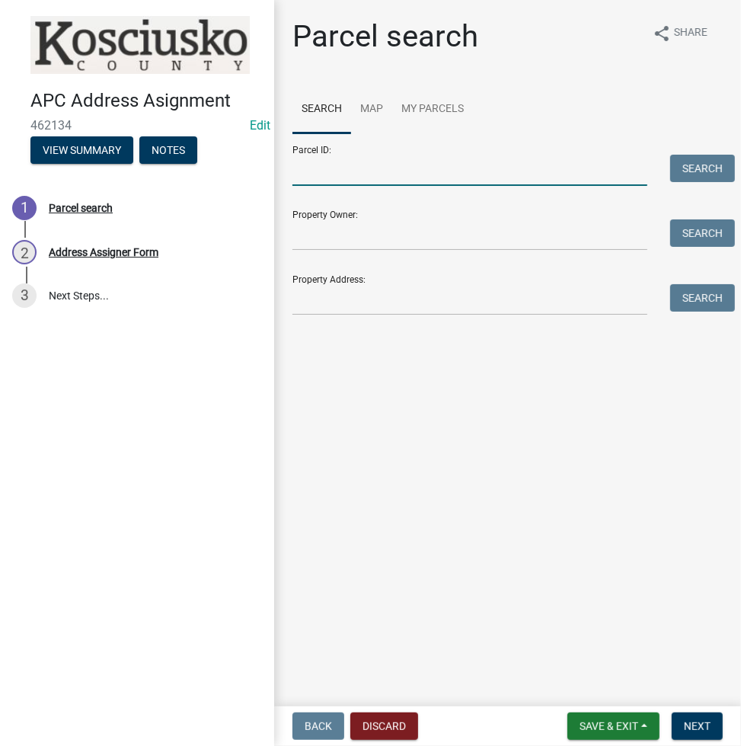
click at [349, 168] on input "Parcel ID:" at bounding box center [469, 170] width 355 height 31
paste input "[PHONE_NUMBER]"
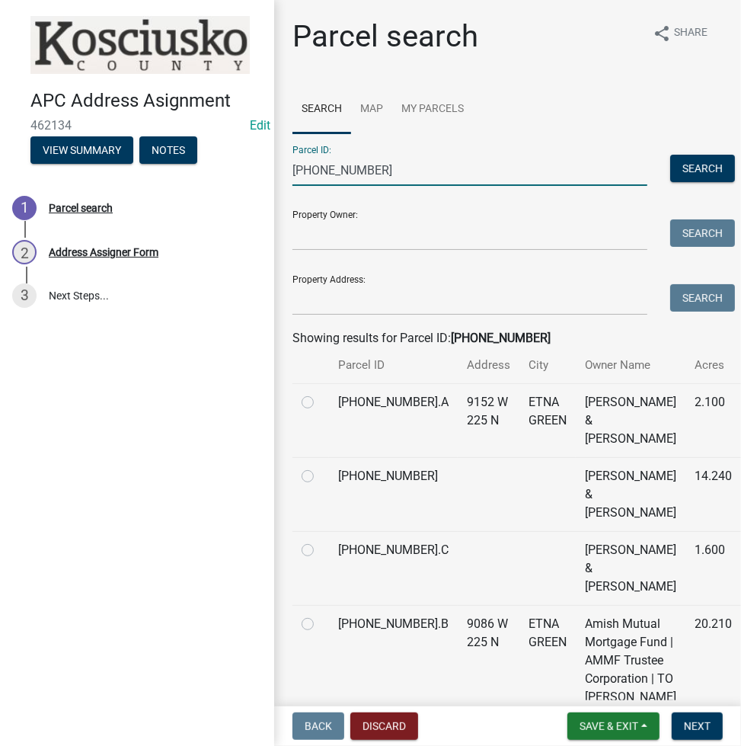
type input "[PHONE_NUMBER]"
click at [320, 467] on label at bounding box center [320, 467] width 0 height 0
click at [320, 477] on input "radio" at bounding box center [325, 472] width 10 height 10
radio input "true"
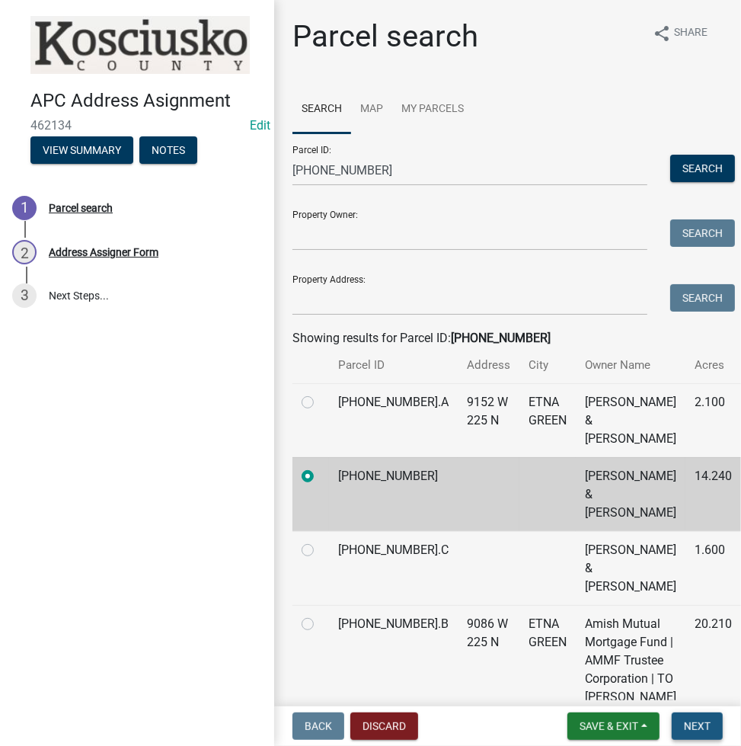
click at [698, 728] on span "Next" at bounding box center [697, 726] width 27 height 12
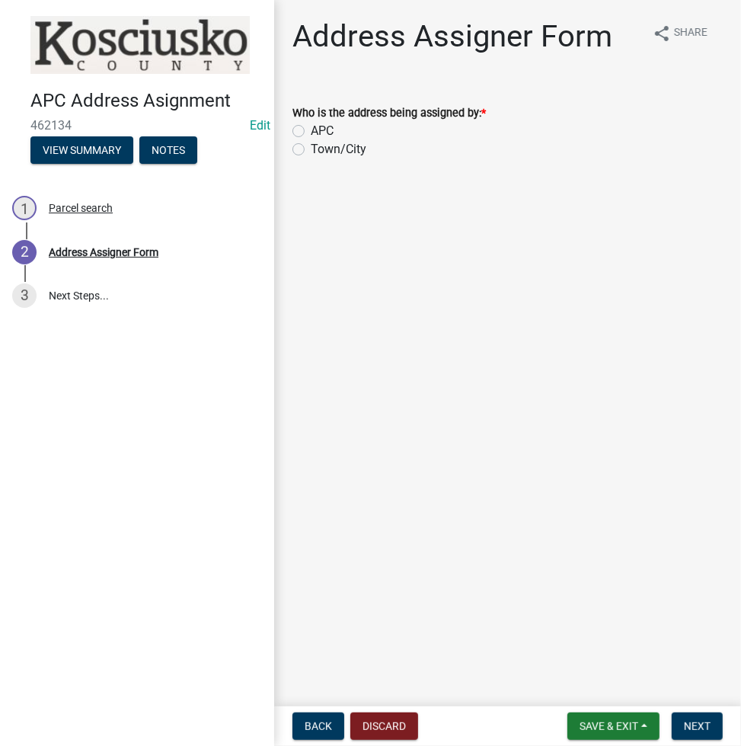
click at [311, 136] on label "APC" at bounding box center [322, 131] width 23 height 18
click at [311, 132] on input "APC" at bounding box center [316, 127] width 10 height 10
radio input "true"
click at [692, 721] on span "Next" at bounding box center [697, 726] width 27 height 12
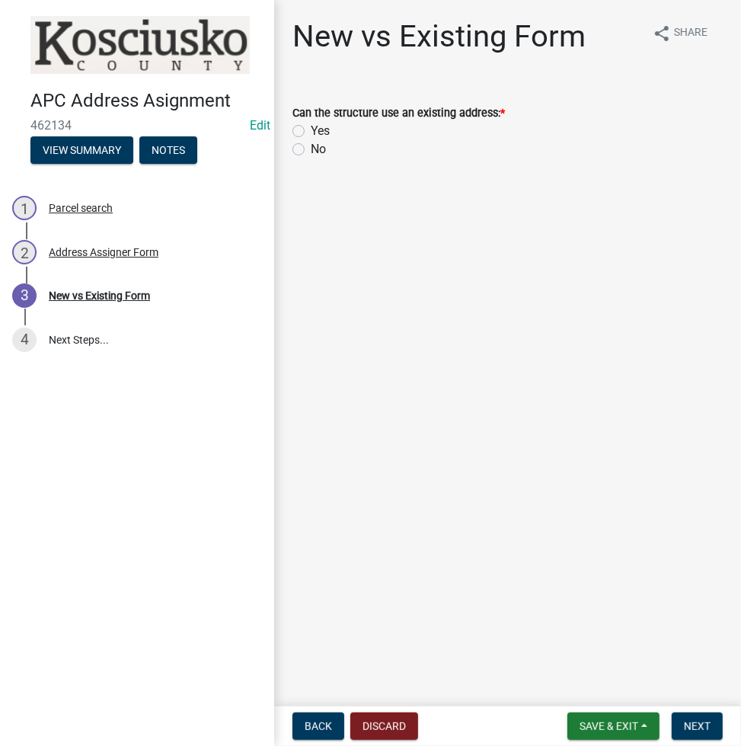
click at [311, 147] on label "No" at bounding box center [318, 149] width 15 height 18
click at [311, 147] on input "No" at bounding box center [316, 145] width 10 height 10
radio input "true"
click at [703, 726] on span "Next" at bounding box center [697, 726] width 27 height 12
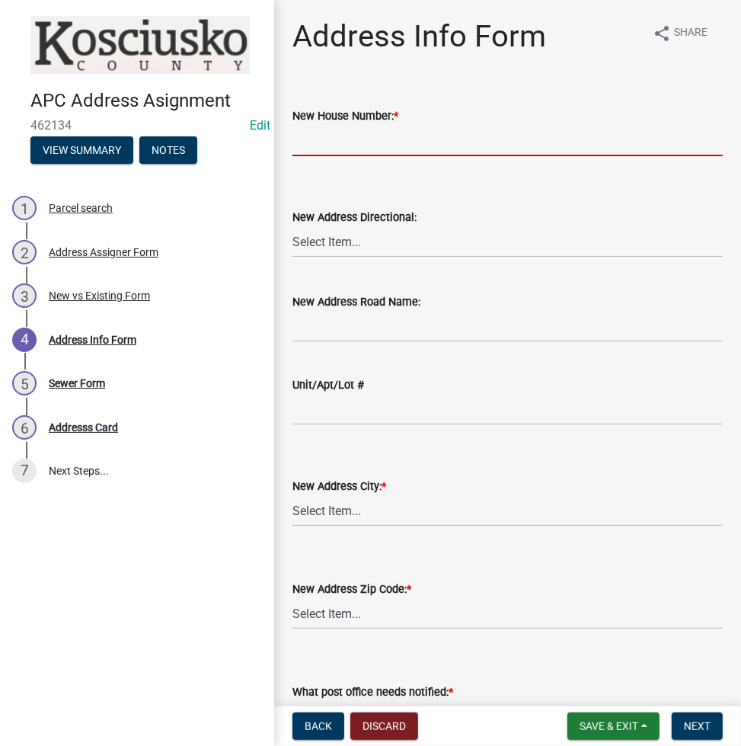
click at [348, 149] on input "New House Number: *" at bounding box center [507, 140] width 430 height 31
type input "9188"
select select "7be83b82-95f0-4d2a-9561-53976055fc4b"
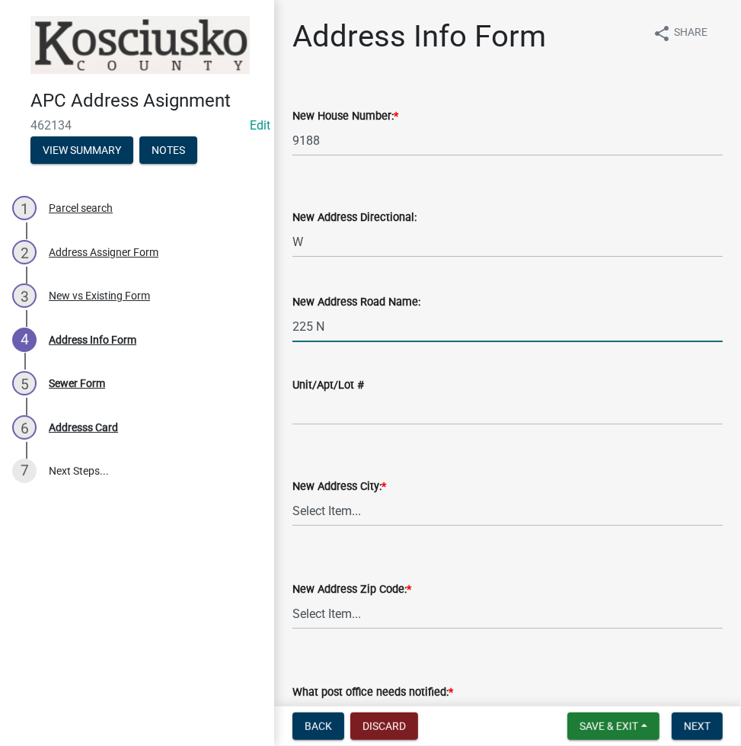
type input "225 N"
select select "56e40b8d-101c-4eb3-a122-dc0c35c8bd6f"
select select "a6045dd4-5e69-4f19-be1b-8a931894d3bd"
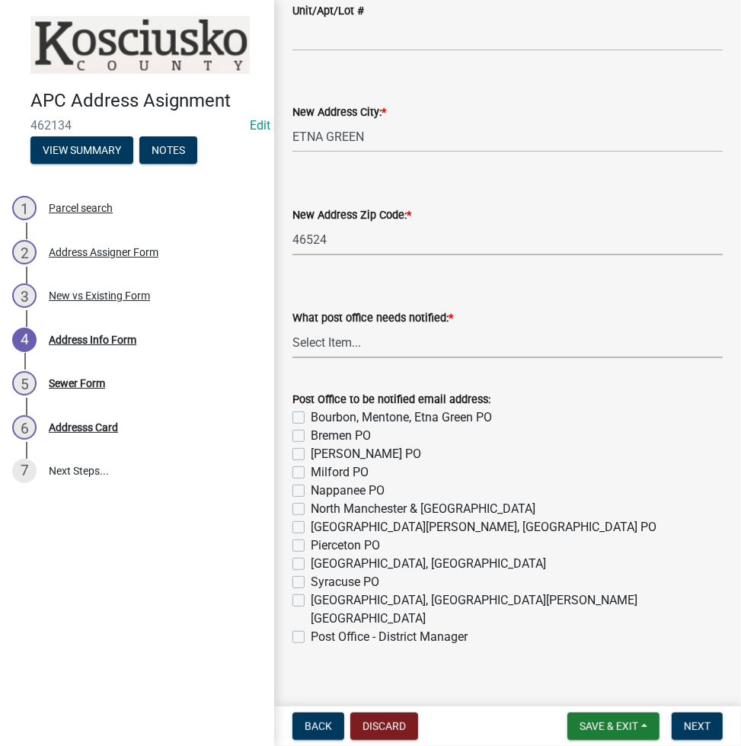
click at [335, 340] on select "Select Item... None Bourbon [GEOGRAPHIC_DATA] [GEOGRAPHIC_DATA] [GEOGRAPHIC_DAT…" at bounding box center [507, 342] width 430 height 31
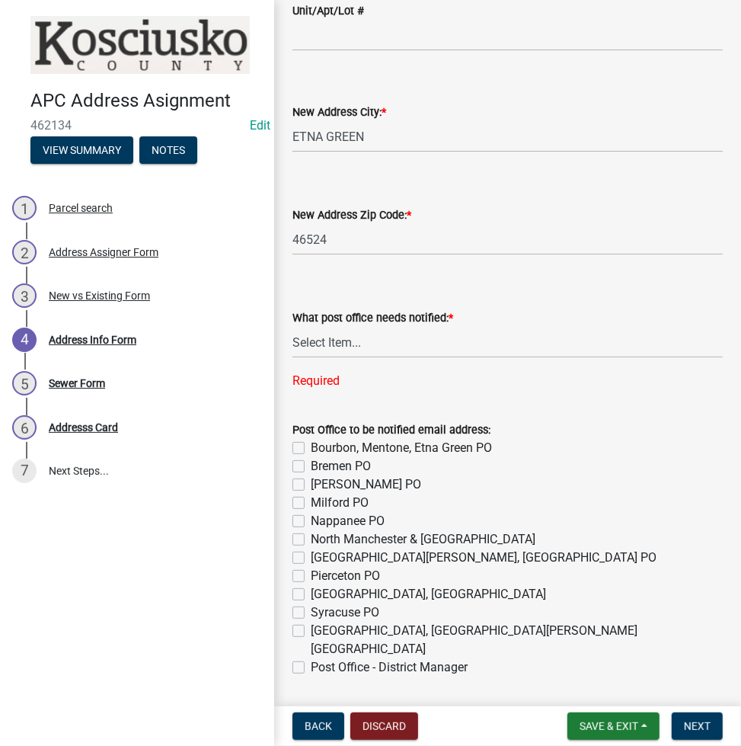
click at [474, 266] on wm-data-entity-input "New Address Zip Code: * Select Item... 46910 46504 46508 46510 46732 46524 4653…" at bounding box center [507, 217] width 430 height 103
click at [311, 444] on label "Bourbon, Mentone, Etna Green PO" at bounding box center [401, 448] width 181 height 18
click at [311, 444] on input "Bourbon, Mentone, Etna Green PO" at bounding box center [316, 444] width 10 height 10
checkbox input "true"
checkbox input "false"
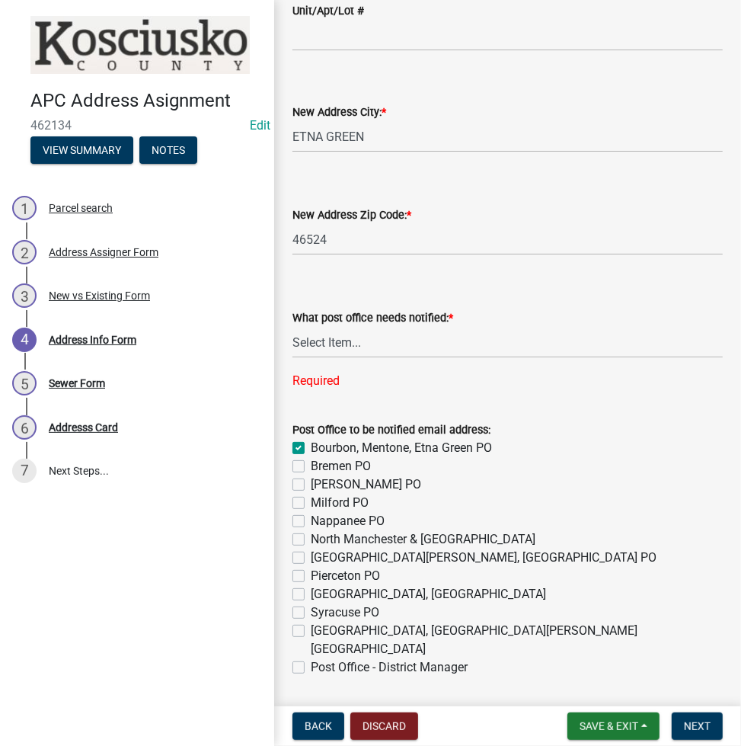
checkbox input "false"
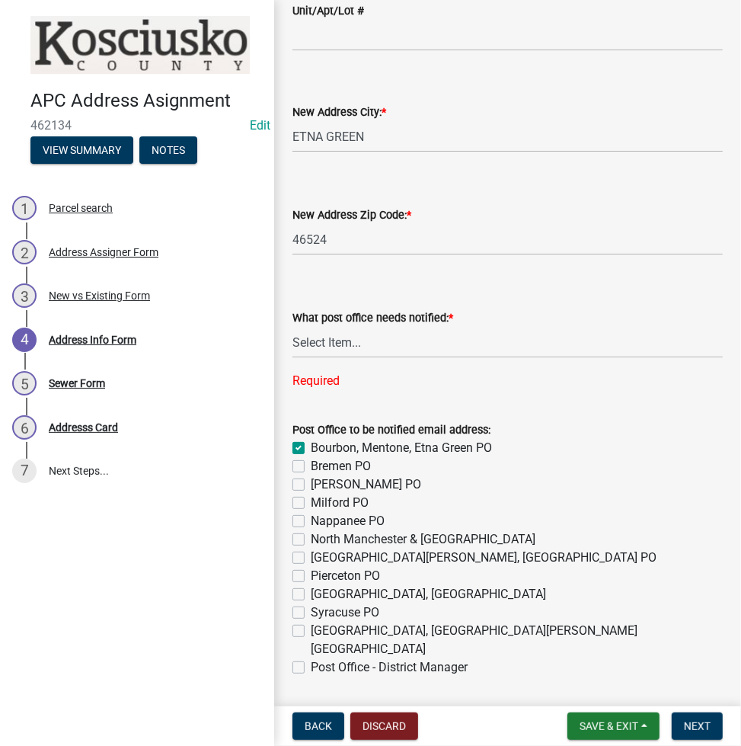
checkbox input "false"
click at [311, 658] on label "Post Office - District Manager" at bounding box center [389, 667] width 157 height 18
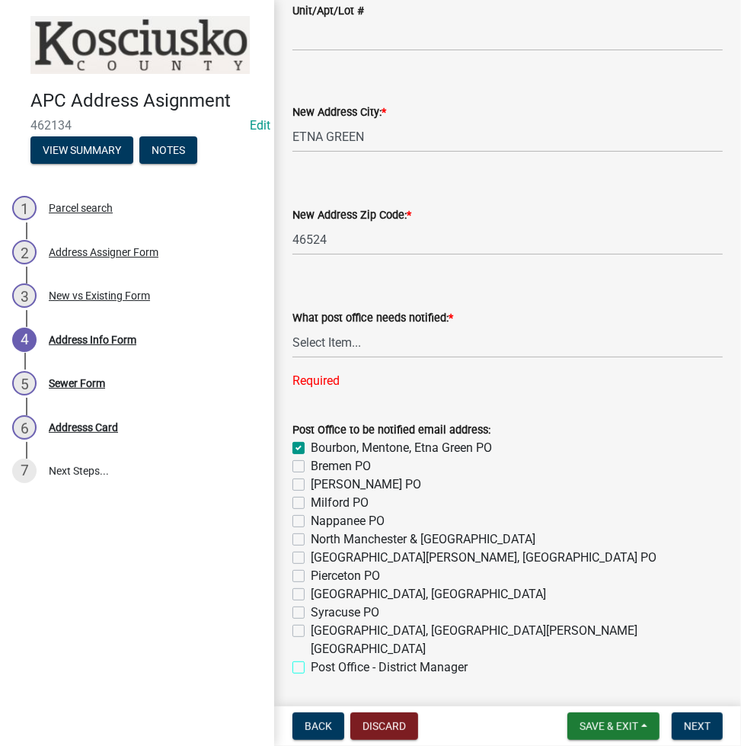
click at [311, 658] on input "Post Office - District Manager" at bounding box center [316, 663] width 10 height 10
checkbox input "true"
checkbox input "false"
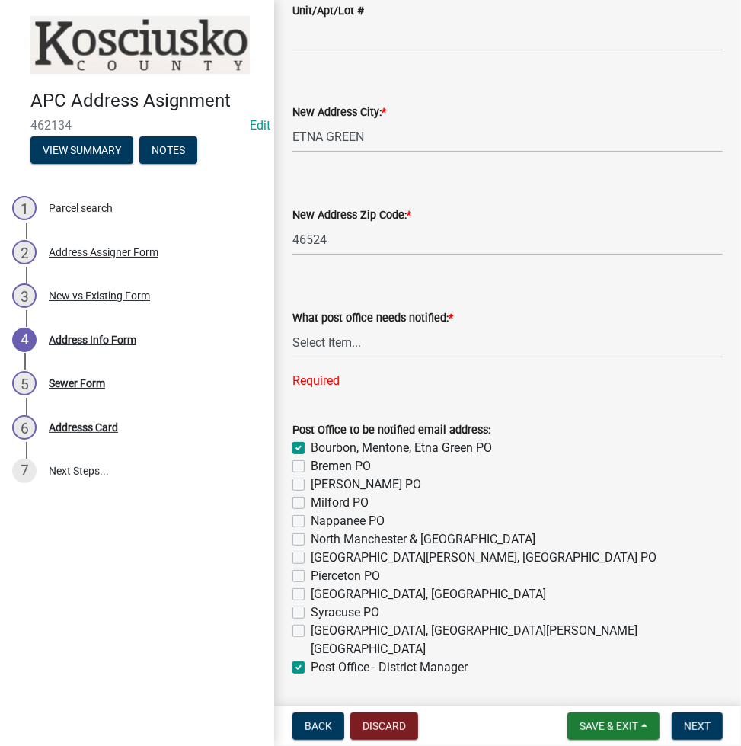
checkbox input "false"
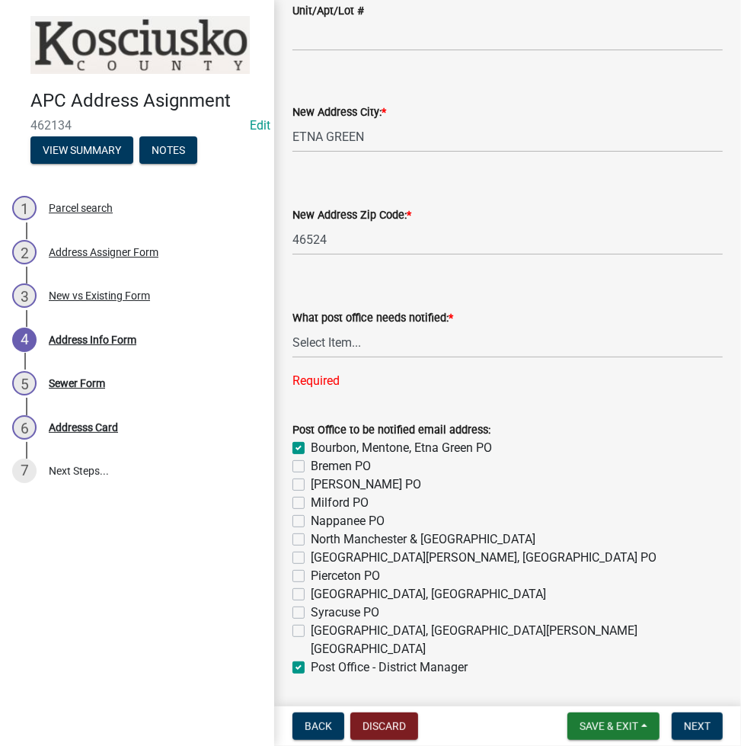
checkbox input "false"
checkbox input "true"
click at [411, 342] on select "Select Item... None Bourbon [GEOGRAPHIC_DATA] [GEOGRAPHIC_DATA] [GEOGRAPHIC_DAT…" at bounding box center [507, 342] width 430 height 31
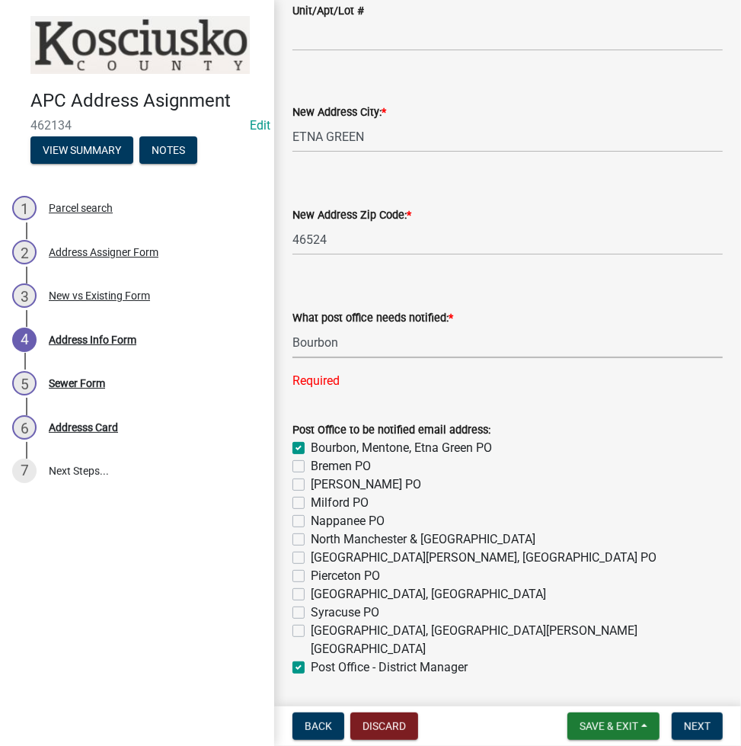
click at [292, 327] on select "Select Item... None Bourbon [GEOGRAPHIC_DATA] [GEOGRAPHIC_DATA] [GEOGRAPHIC_DAT…" at bounding box center [507, 342] width 430 height 31
select select "8e2d6dd6-9400-4e32-b90e-0763d8792b76"
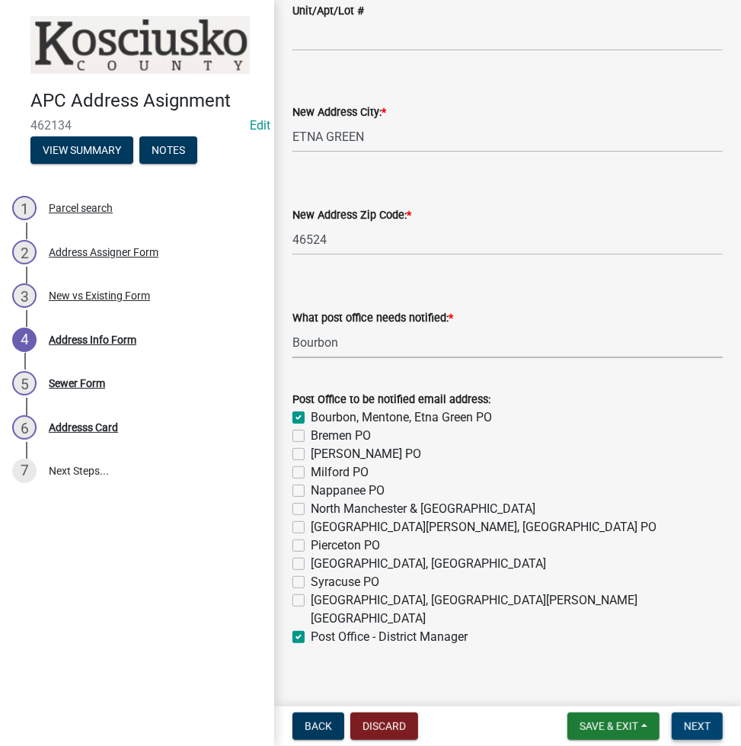
click at [696, 723] on span "Next" at bounding box center [697, 726] width 27 height 12
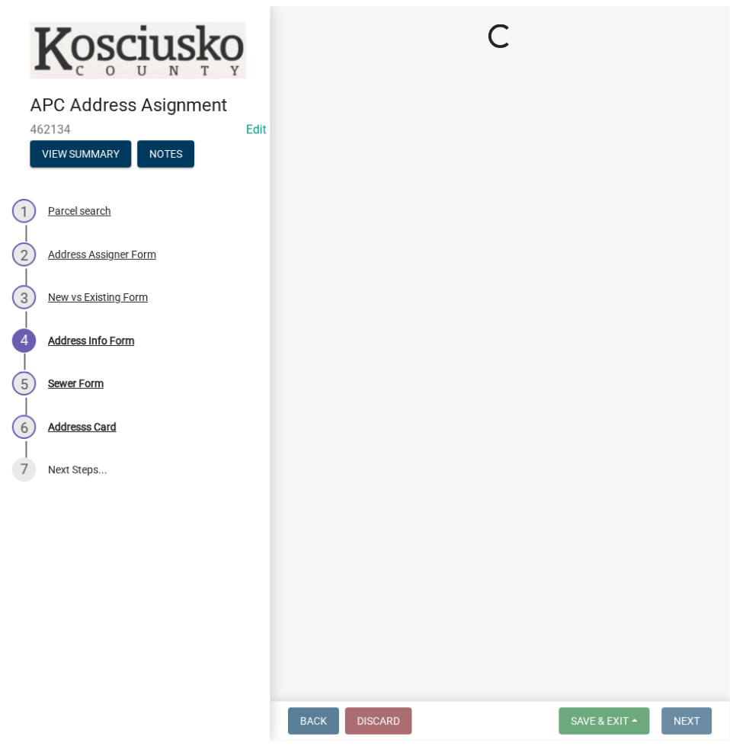
scroll to position [0, 0]
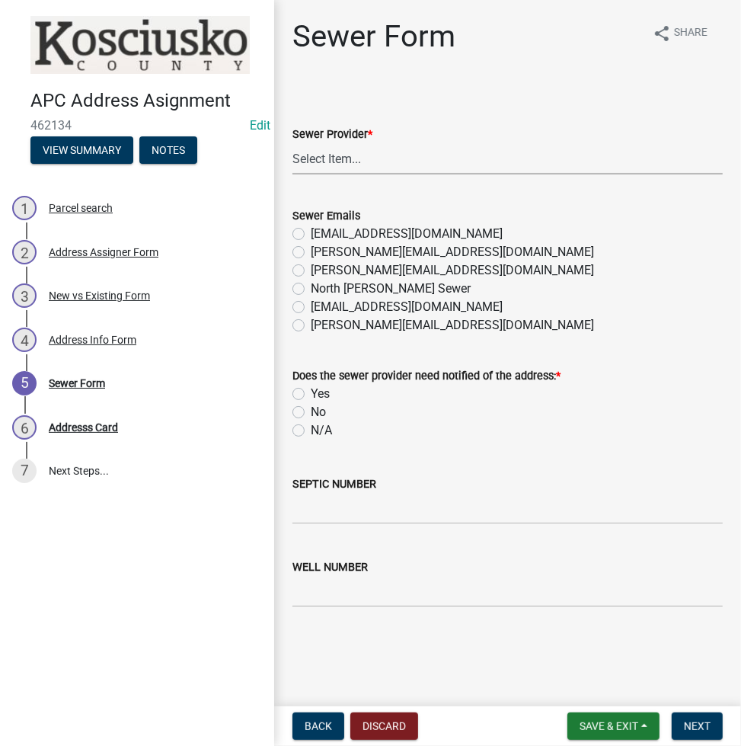
click at [375, 157] on select "Select Item... N/A Turkey Creek City of [GEOGRAPHIC_DATA] [GEOGRAPHIC_DATA] [GE…" at bounding box center [507, 158] width 430 height 31
click at [292, 143] on select "Select Item... N/A Turkey Creek City of [GEOGRAPHIC_DATA] [GEOGRAPHIC_DATA] [GE…" at bounding box center [507, 158] width 430 height 31
select select "523673c0-1176-4203-96db-de6e9efd0509"
click at [311, 423] on label "N/A" at bounding box center [321, 430] width 21 height 18
click at [311, 423] on input "N/A" at bounding box center [316, 426] width 10 height 10
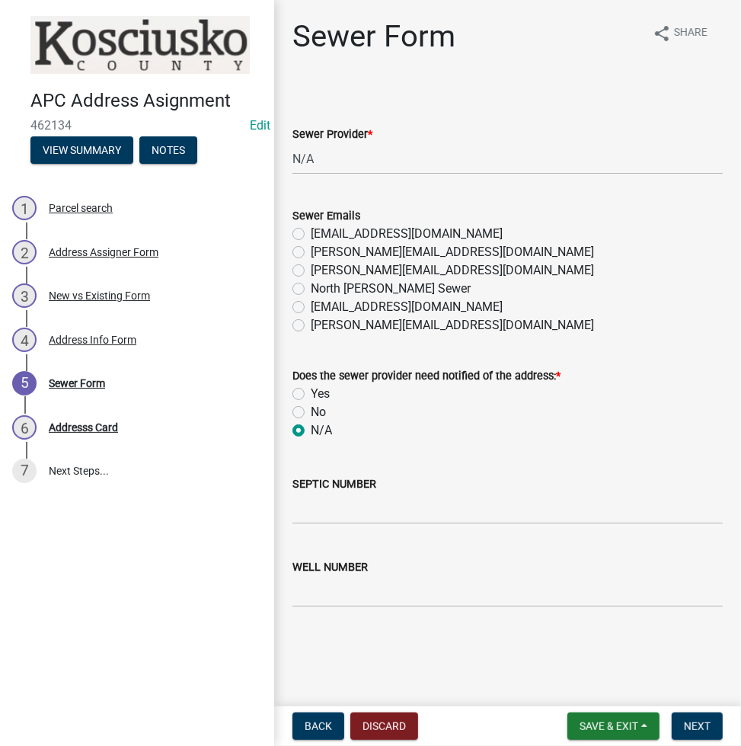
radio input "true"
click at [321, 515] on input "SEPTIC NUMBER" at bounding box center [507, 508] width 430 height 31
type input "21265"
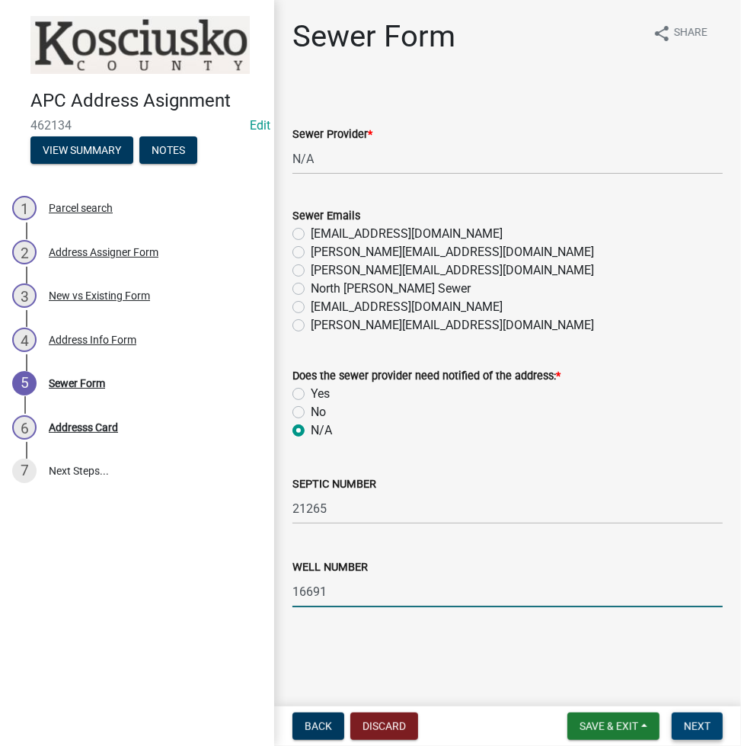
type input "16691"
click at [695, 725] on span "Next" at bounding box center [697, 726] width 27 height 12
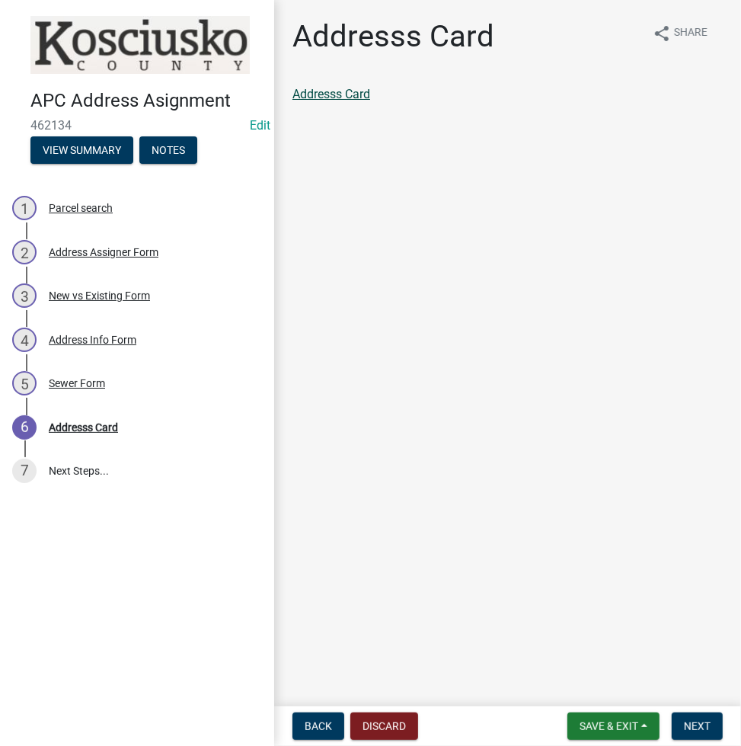
click at [332, 91] on link "Addresss Card" at bounding box center [331, 94] width 78 height 14
click at [704, 720] on span "Next" at bounding box center [697, 726] width 27 height 12
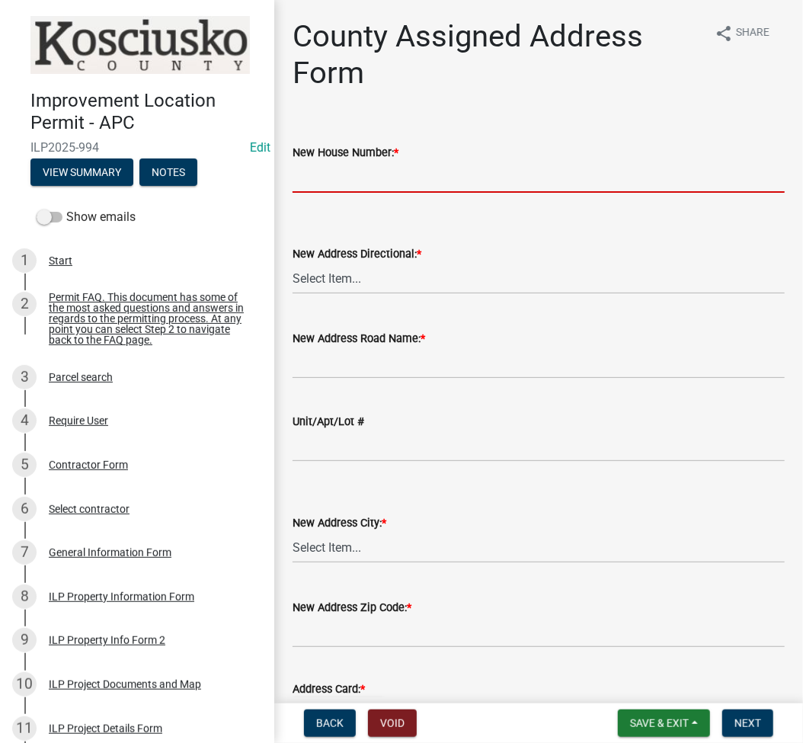
click at [319, 173] on input "New House Number: *" at bounding box center [538, 176] width 492 height 31
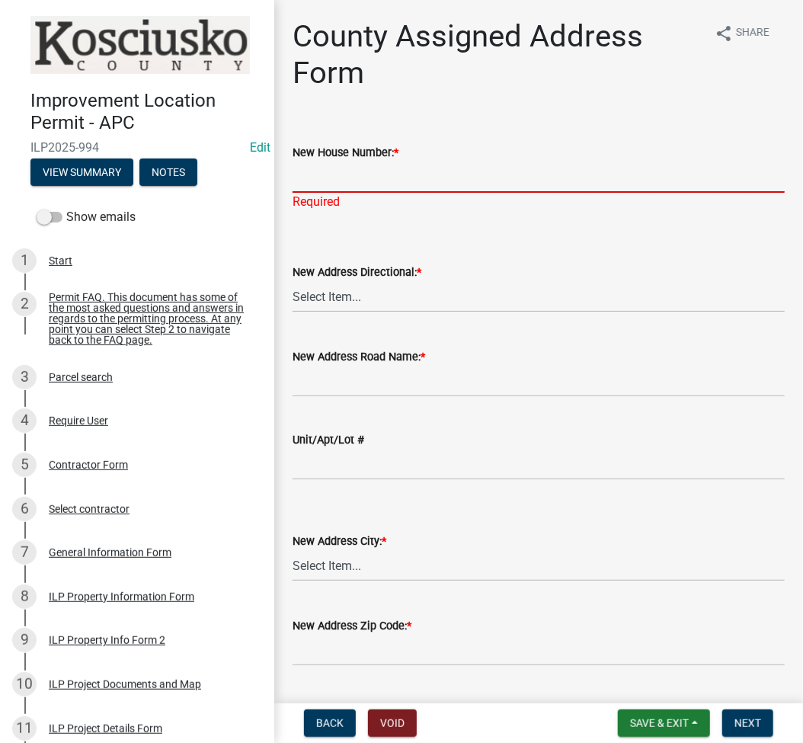
click at [368, 172] on input "New House Number: *" at bounding box center [538, 176] width 492 height 31
type input "6"
type input "9188"
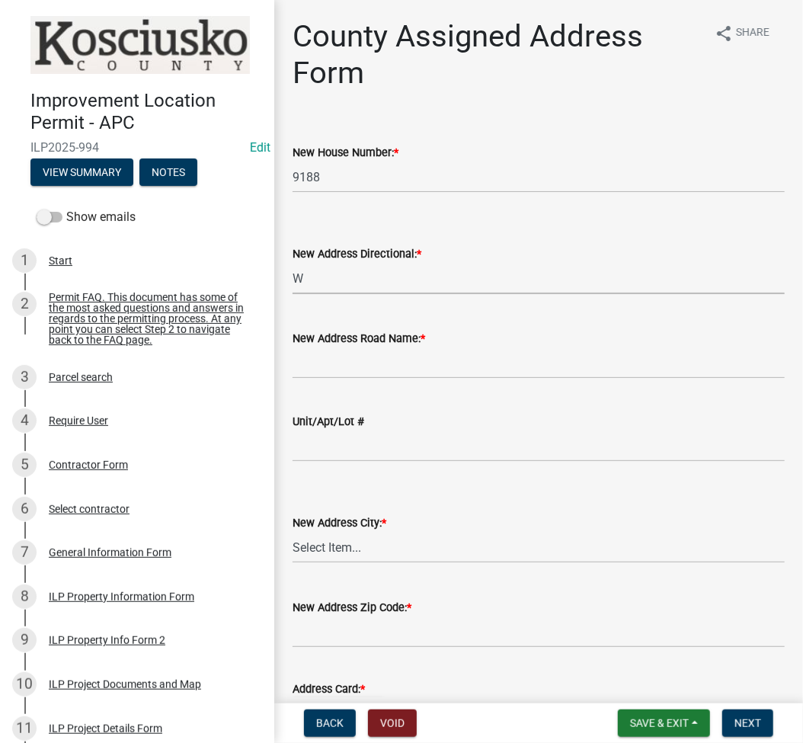
select select "31bc1b1d-d11f-4166-b73b-2a3111089e94"
type input "225 N"
select select "f344d1f1-e0b5-4e8e-9b3c-08ff7f09d19b"
type input "46524"
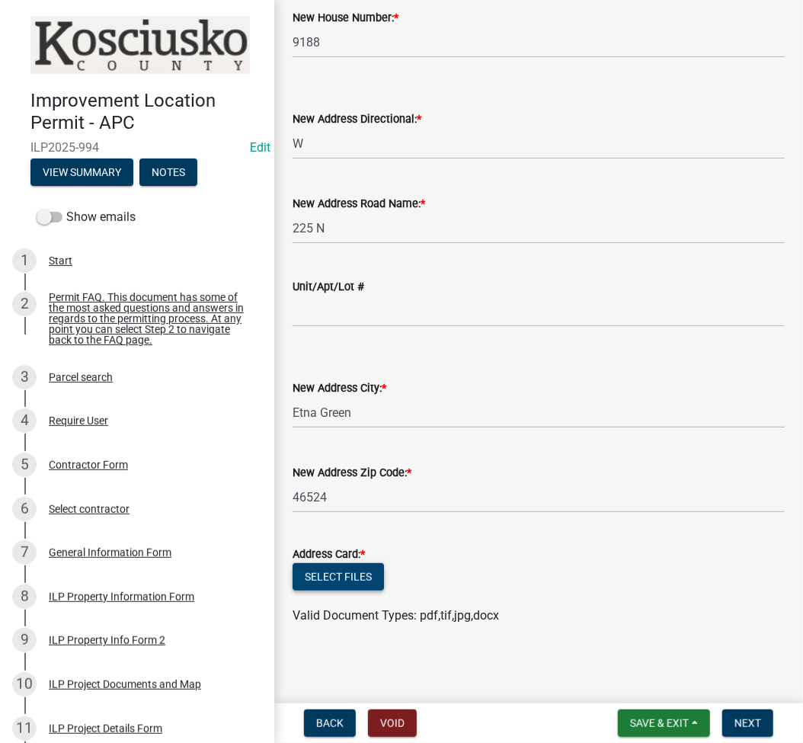
click at [347, 579] on button "Select files" at bounding box center [337, 576] width 91 height 27
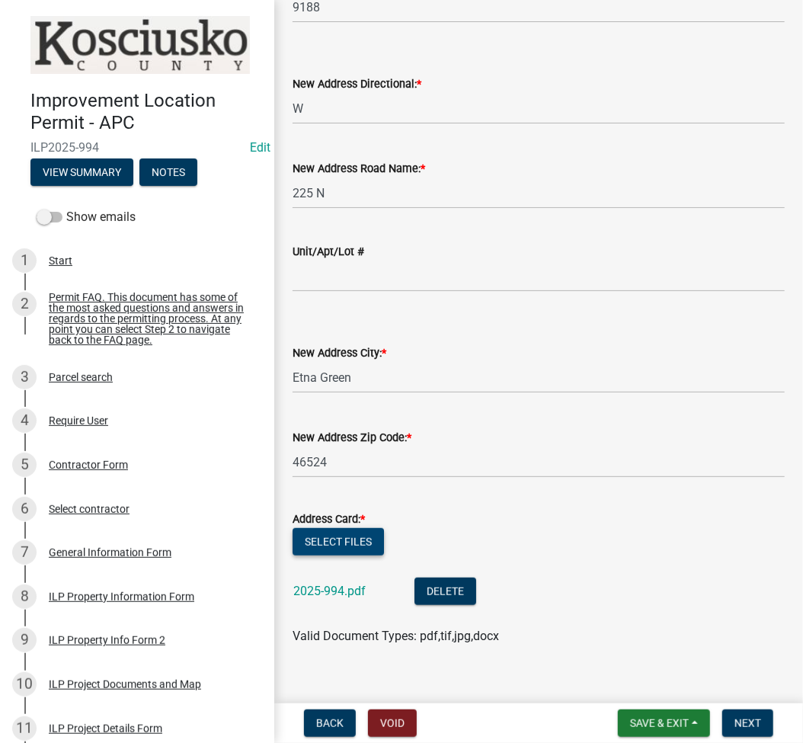
scroll to position [190, 0]
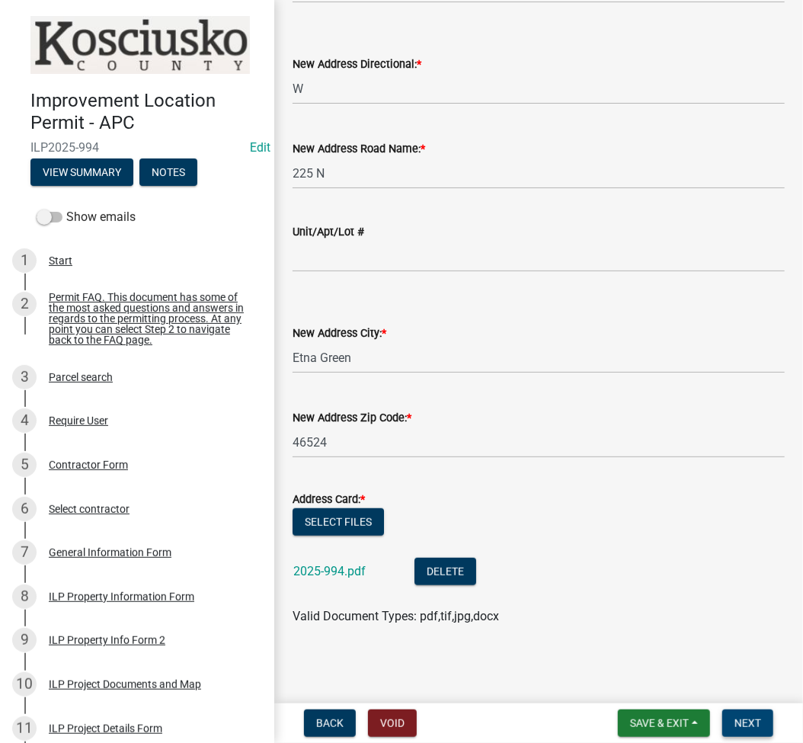
click at [753, 720] on span "Next" at bounding box center [747, 723] width 27 height 12
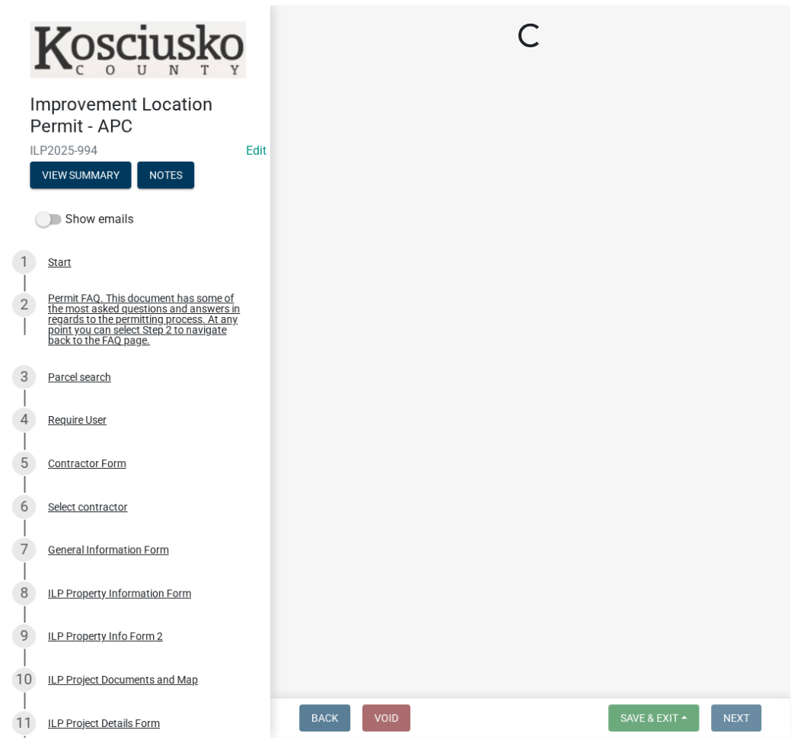
scroll to position [0, 0]
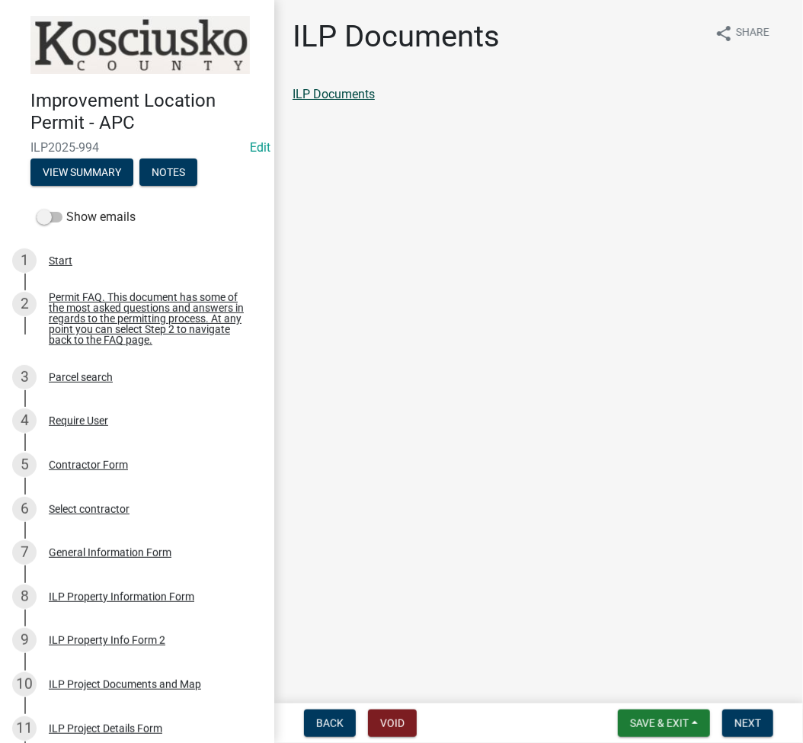
click at [352, 96] on link "ILP Documents" at bounding box center [333, 94] width 82 height 14
click at [756, 714] on button "Next" at bounding box center [747, 722] width 51 height 27
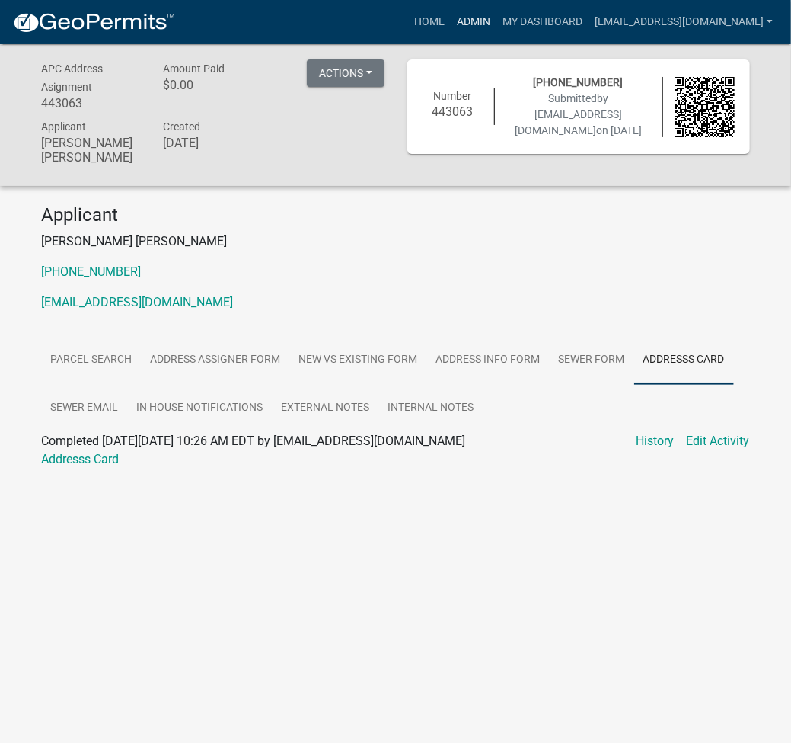
click at [497, 17] on link "Admin" at bounding box center [474, 22] width 46 height 29
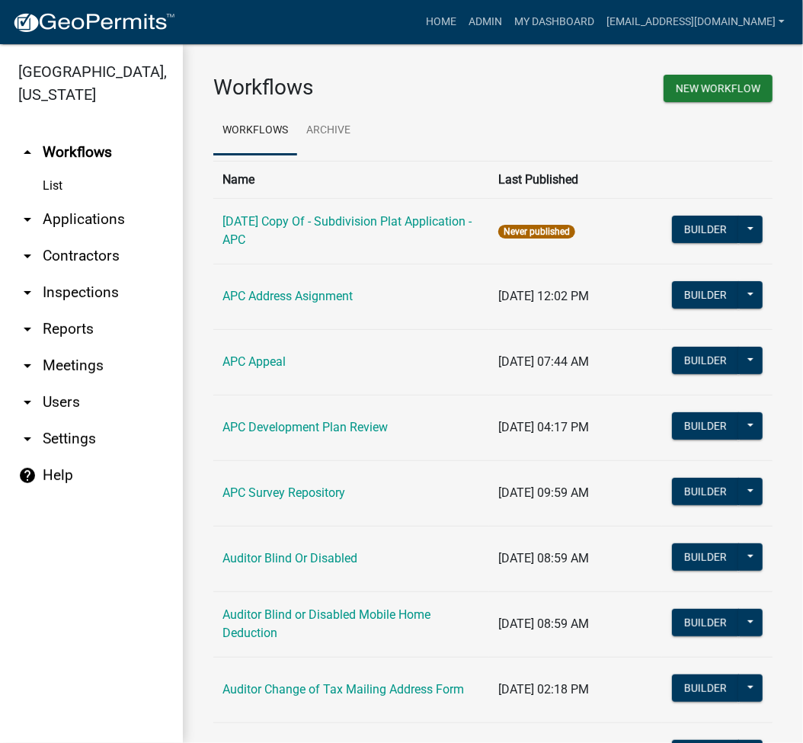
click at [88, 211] on link "arrow_drop_down Applications" at bounding box center [91, 219] width 183 height 37
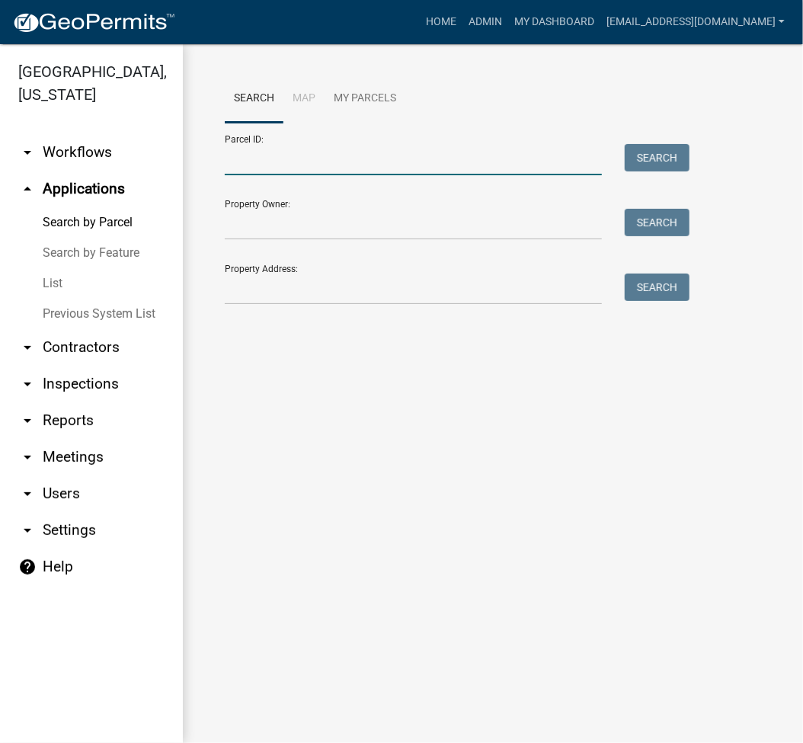
click at [279, 168] on input "Parcel ID:" at bounding box center [413, 159] width 377 height 31
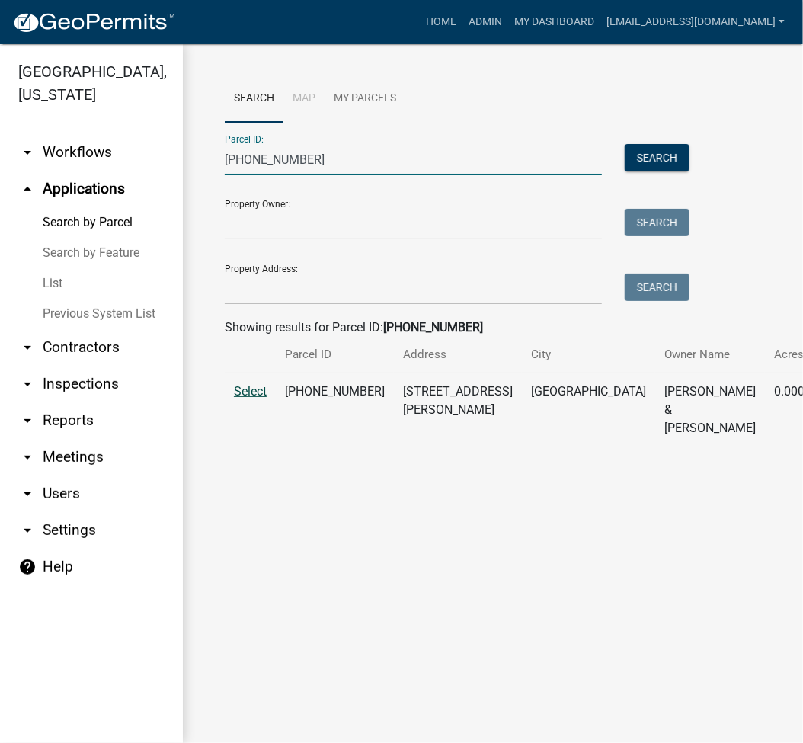
click at [245, 398] on span "Select" at bounding box center [250, 391] width 33 height 14
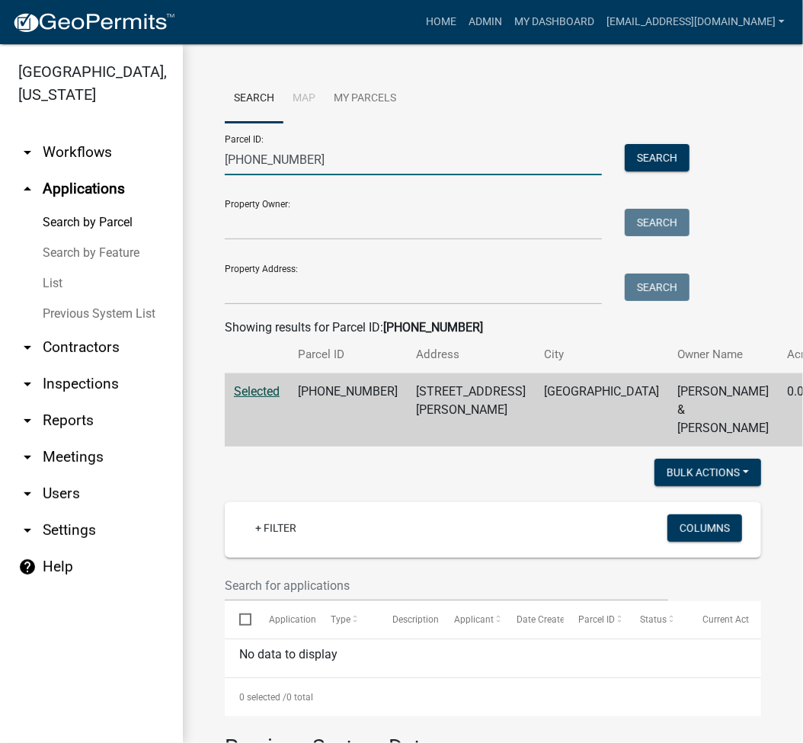
click at [258, 167] on input "[PHONE_NUMBER]" at bounding box center [413, 159] width 377 height 31
click at [258, 166] on input "[PHONE_NUMBER]" at bounding box center [413, 159] width 377 height 31
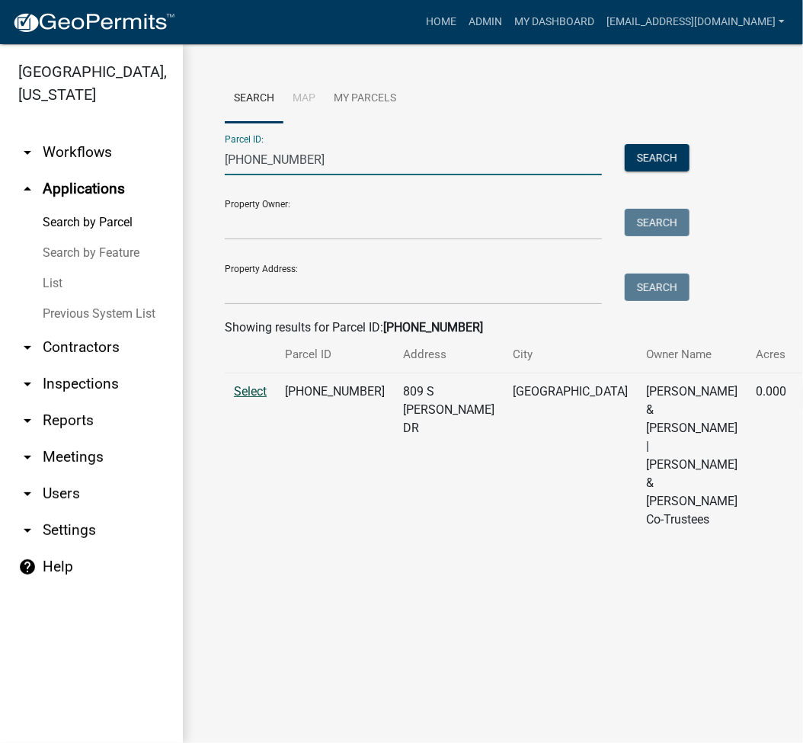
type input "[PHONE_NUMBER]"
click at [248, 398] on span "Select" at bounding box center [250, 391] width 33 height 14
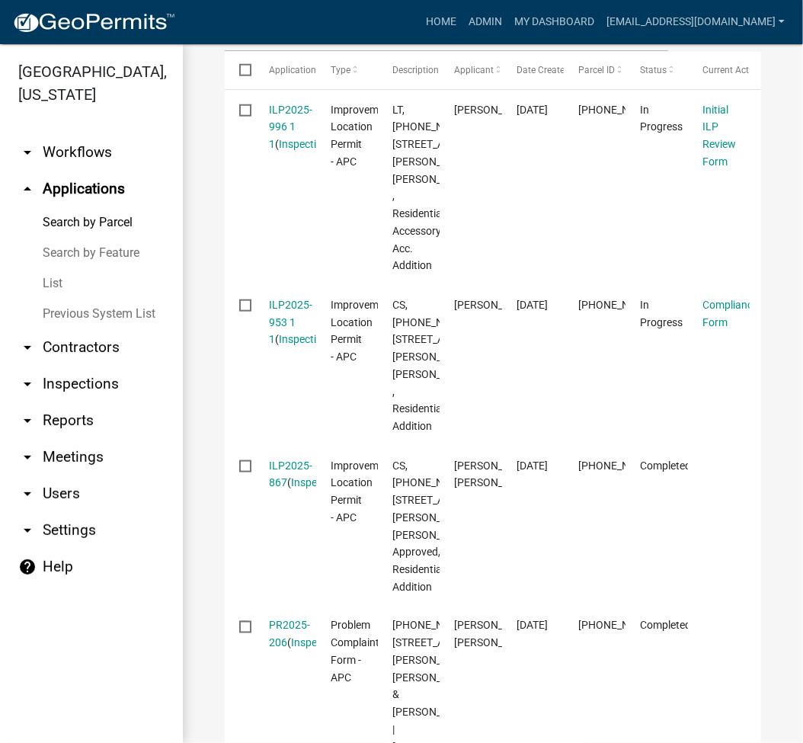
scroll to position [623, 0]
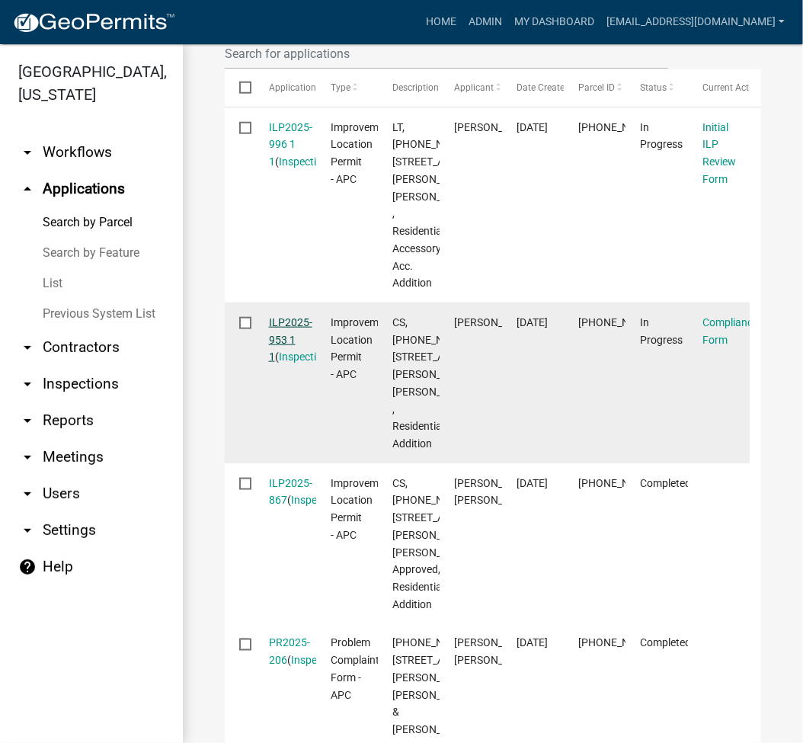
click at [292, 363] on link "ILP2025-953 1 1" at bounding box center [290, 339] width 43 height 47
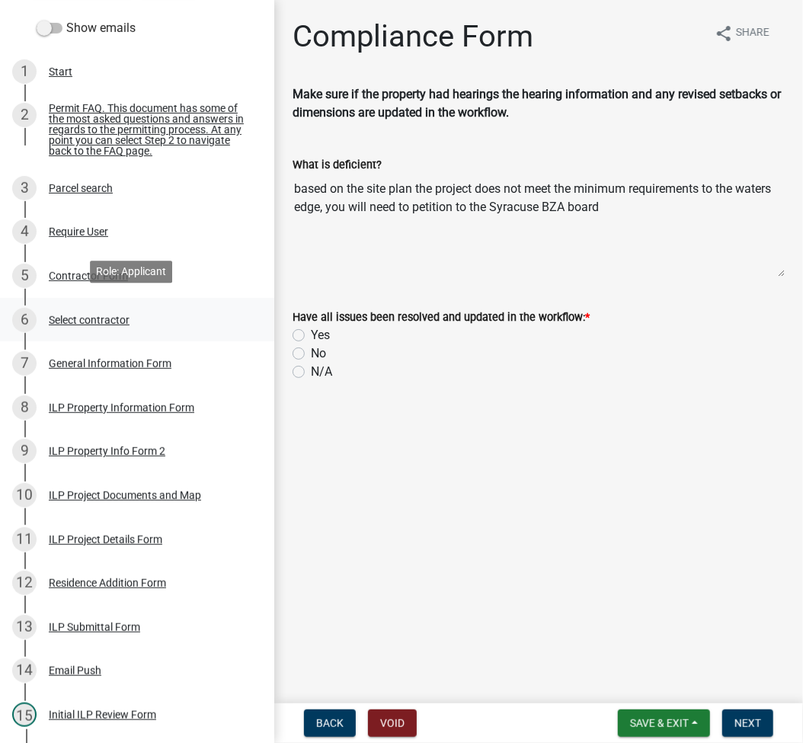
scroll to position [203, 0]
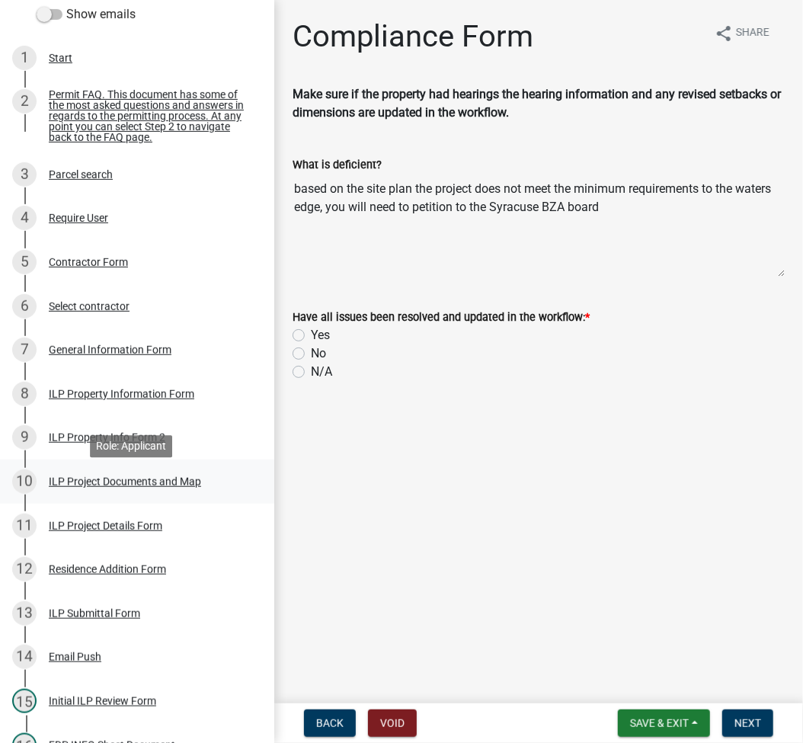
click at [114, 487] on div "ILP Project Documents and Map" at bounding box center [125, 481] width 152 height 11
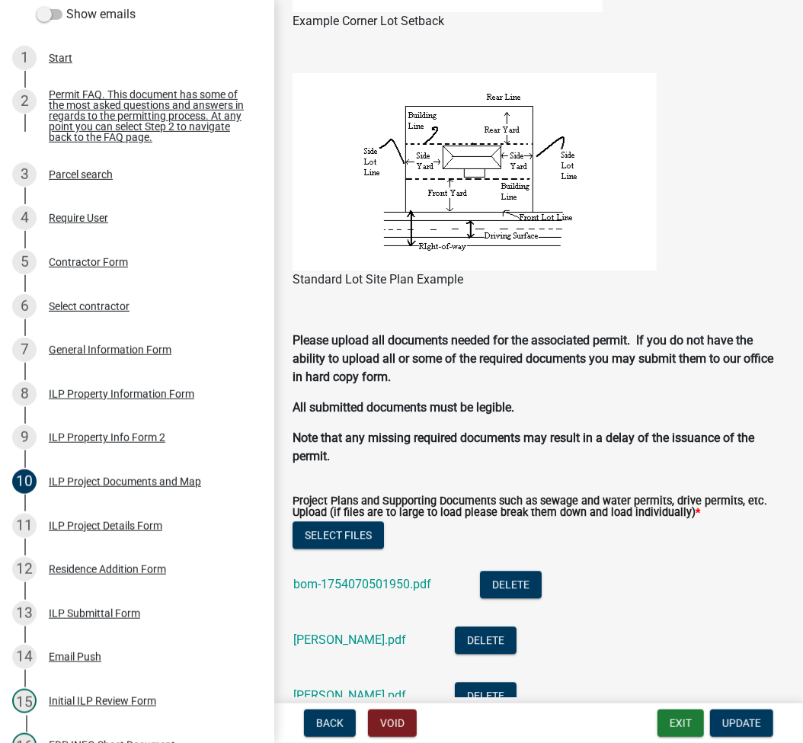
scroll to position [1421, 0]
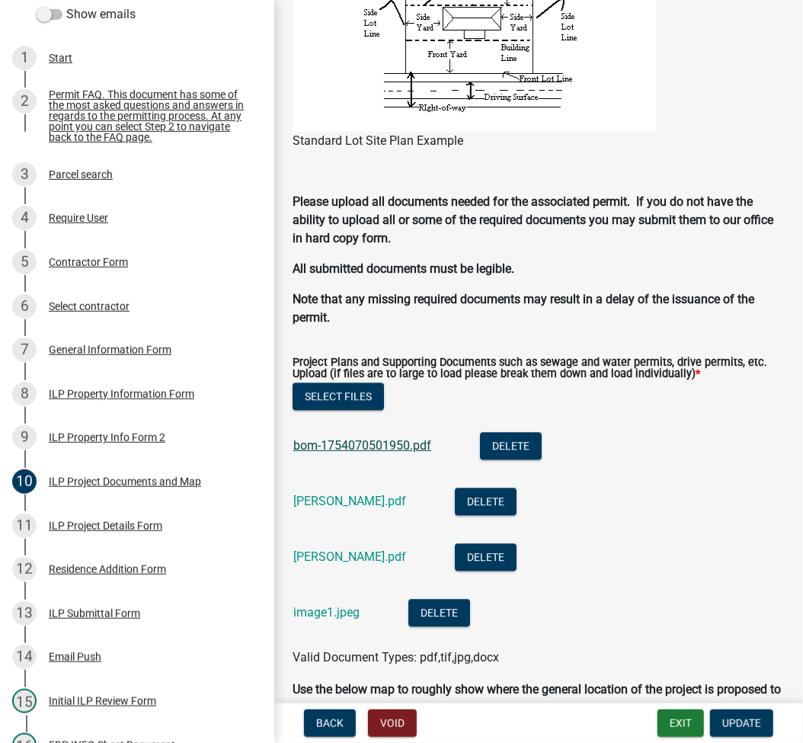
click at [350, 446] on link "bom-1754070501950.pdf" at bounding box center [362, 445] width 138 height 14
click at [383, 510] on div "Karen_weaver_front_deck.pdf" at bounding box center [361, 502] width 137 height 31
click at [386, 503] on link "Karen_weaver_front_deck.pdf" at bounding box center [349, 501] width 113 height 14
click at [358, 551] on link "Karen_weaver.pdf" at bounding box center [349, 556] width 113 height 14
click at [328, 606] on link "image1.jpeg" at bounding box center [326, 612] width 66 height 14
